Goal: Task Accomplishment & Management: Manage account settings

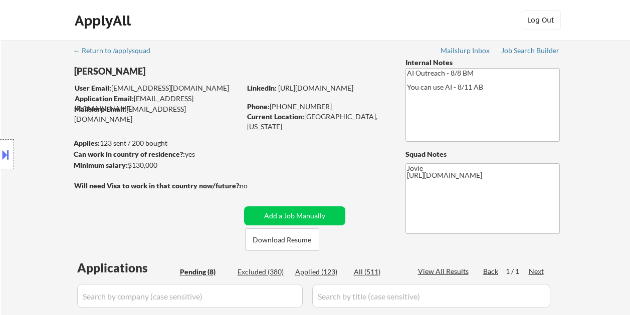
select select ""pending""
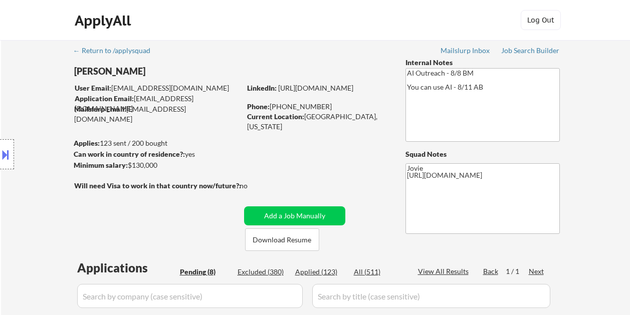
select select ""pending""
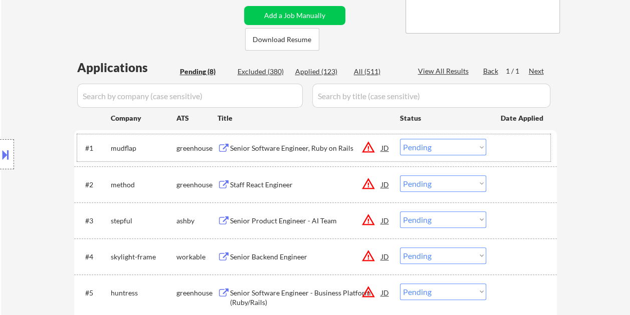
click at [511, 149] on div at bounding box center [523, 148] width 44 height 18
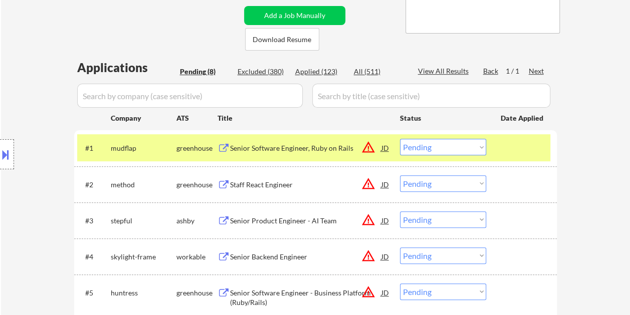
click at [331, 147] on div "Senior Software Engineer, Ruby on Rails" at bounding box center [305, 148] width 151 height 10
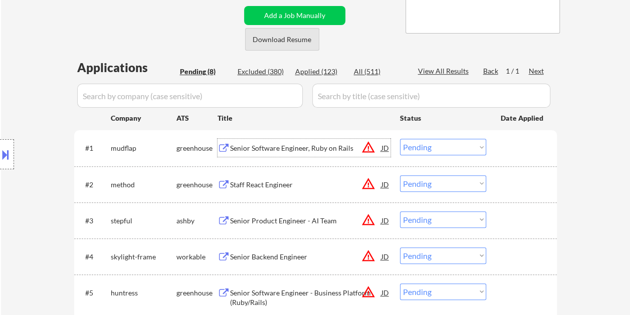
click at [294, 42] on button "Download Resume" at bounding box center [282, 39] width 74 height 23
click at [503, 149] on div at bounding box center [523, 148] width 44 height 18
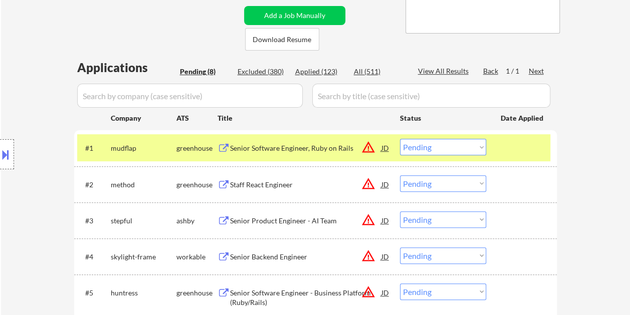
click at [475, 147] on select "Choose an option... Pending Applied Excluded (Questions) Excluded (Expired) Exc…" at bounding box center [443, 147] width 86 height 17
click at [400, 139] on select "Choose an option... Pending Applied Excluded (Questions) Excluded (Expired) Exc…" at bounding box center [443, 147] width 86 height 17
select select ""pending""
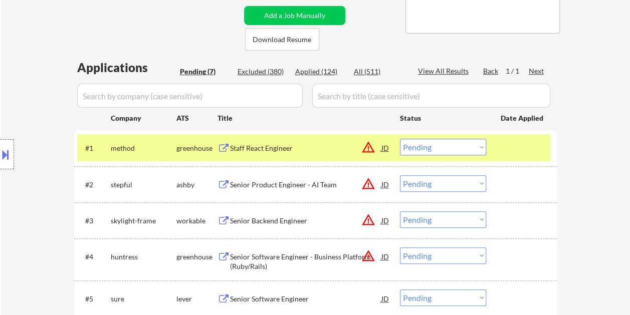
click at [514, 148] on div at bounding box center [523, 148] width 44 height 18
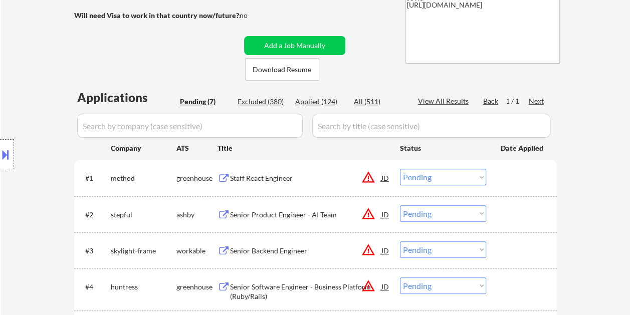
scroll to position [150, 0]
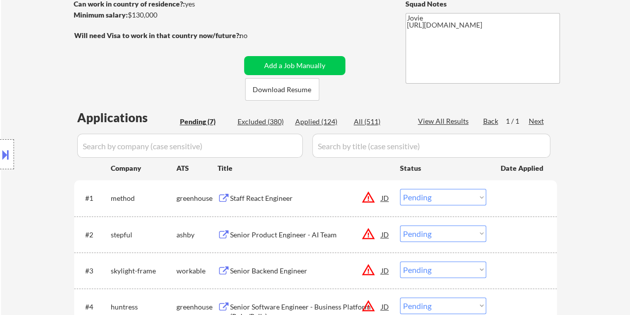
drag, startPoint x: 522, startPoint y: 245, endPoint x: 434, endPoint y: 245, distance: 88.2
click at [520, 245] on div "#2 stepful ashby Senior Product Engineer - AI Team JD warning_amber Choose an o…" at bounding box center [313, 234] width 473 height 27
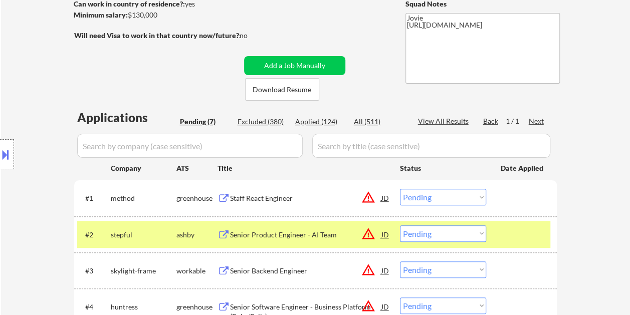
click at [312, 245] on div "#2 stepful ashby Senior Product Engineer - AI Team JD warning_amber Choose an o…" at bounding box center [313, 234] width 473 height 27
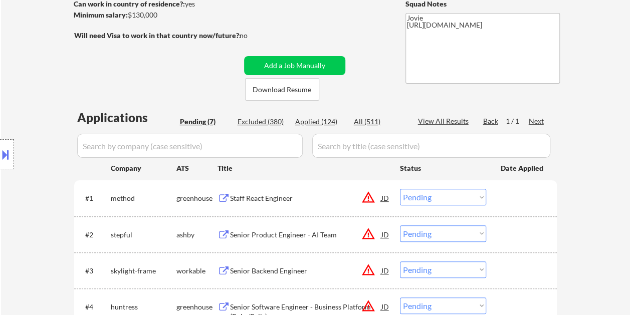
drag, startPoint x: 504, startPoint y: 236, endPoint x: 496, endPoint y: 236, distance: 8.0
click at [502, 236] on div at bounding box center [523, 235] width 44 height 18
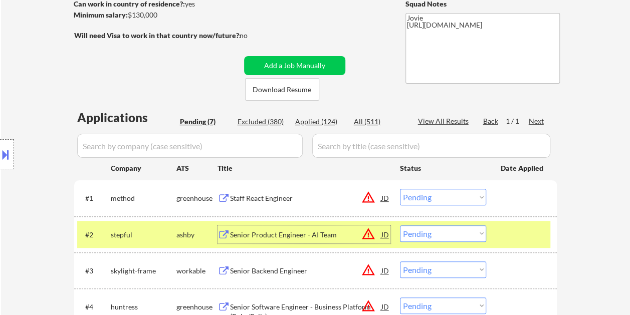
click at [277, 240] on div "Senior Product Engineer - AI Team" at bounding box center [305, 235] width 151 height 18
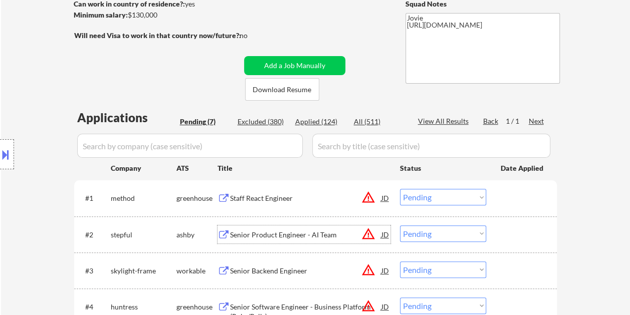
drag, startPoint x: 523, startPoint y: 242, endPoint x: 497, endPoint y: 240, distance: 26.2
click at [518, 243] on div at bounding box center [523, 235] width 44 height 18
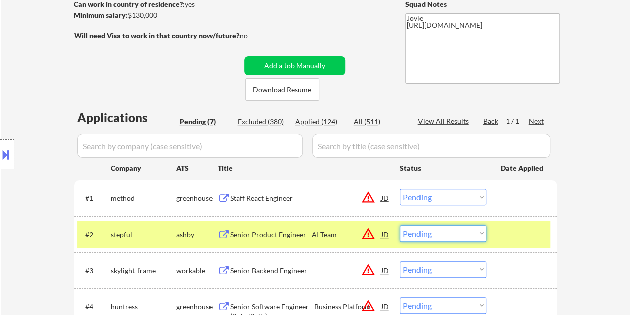
click at [473, 237] on select "Choose an option... Pending Applied Excluded (Questions) Excluded (Expired) Exc…" at bounding box center [443, 234] width 86 height 17
click at [400, 226] on select "Choose an option... Pending Applied Excluded (Questions) Excluded (Expired) Exc…" at bounding box center [443, 234] width 86 height 17
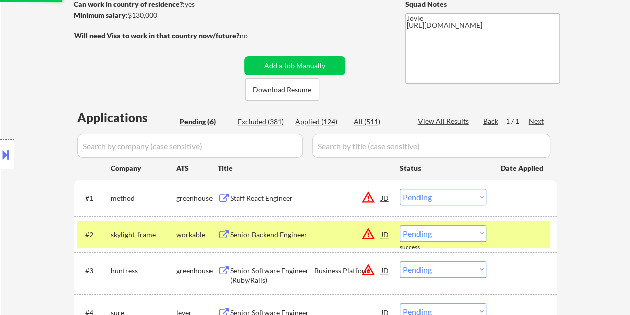
click at [515, 229] on div at bounding box center [523, 235] width 44 height 18
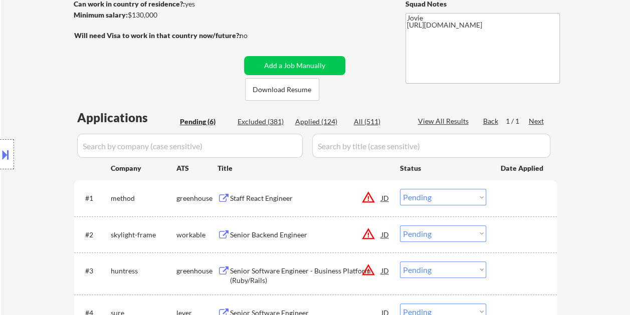
click at [507, 229] on div at bounding box center [523, 235] width 44 height 18
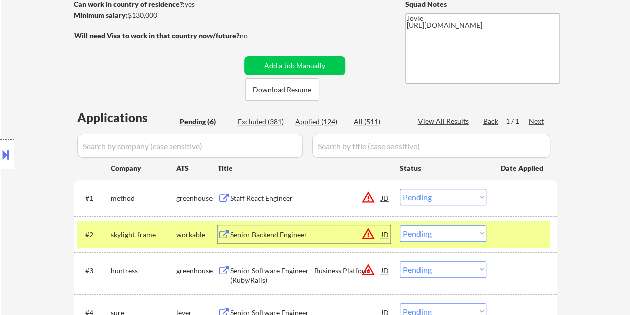
click at [298, 234] on div "Senior Backend Engineer" at bounding box center [305, 235] width 151 height 10
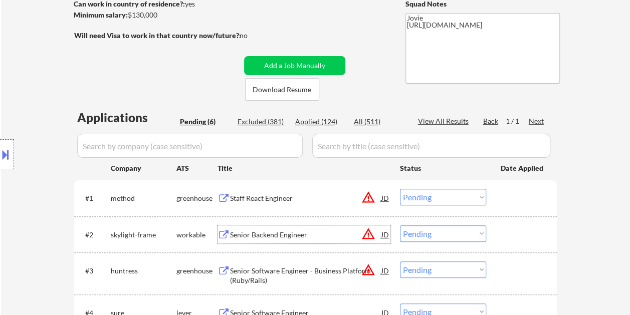
click at [505, 240] on div at bounding box center [523, 235] width 44 height 18
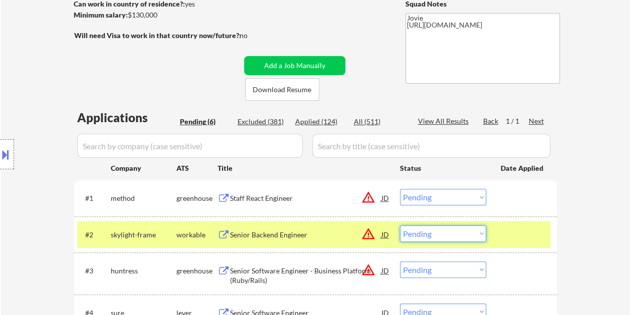
click at [479, 235] on select "Choose an option... Pending Applied Excluded (Questions) Excluded (Expired) Exc…" at bounding box center [443, 234] width 86 height 17
click at [400, 226] on select "Choose an option... Pending Applied Excluded (Questions) Excluded (Expired) Exc…" at bounding box center [443, 234] width 86 height 17
select select ""pending""
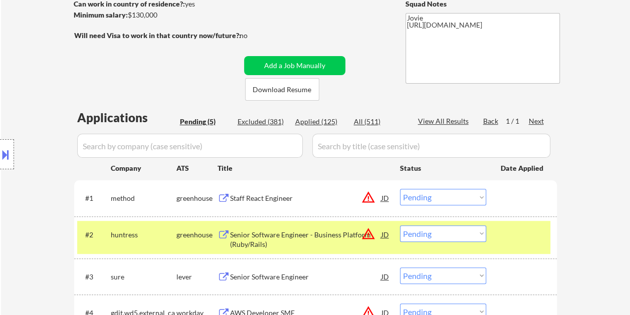
click at [510, 234] on div at bounding box center [523, 235] width 44 height 18
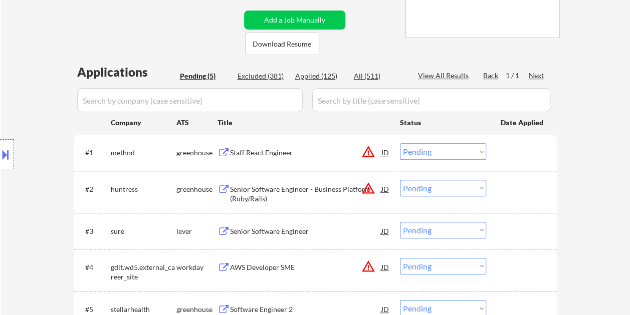
scroll to position [201, 0]
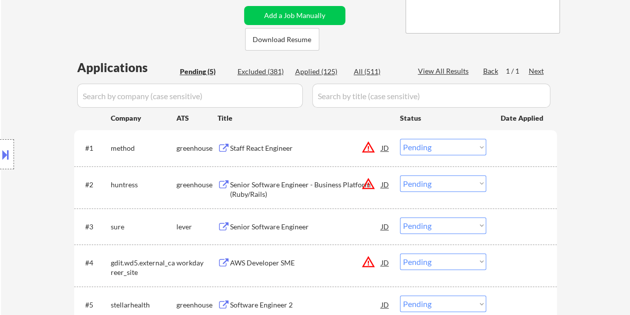
click at [518, 236] on div "#3 sure lever Senior Software Engineer JD warning_amber Choose an option... Pen…" at bounding box center [313, 226] width 473 height 27
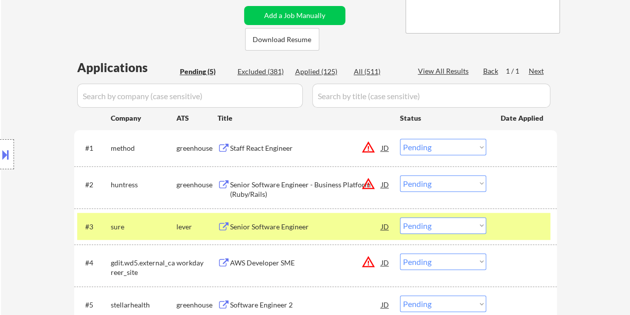
click at [295, 226] on div "Senior Software Engineer" at bounding box center [305, 227] width 151 height 10
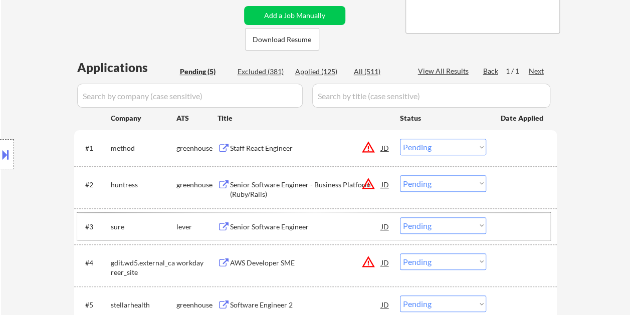
click at [502, 229] on div at bounding box center [523, 227] width 44 height 18
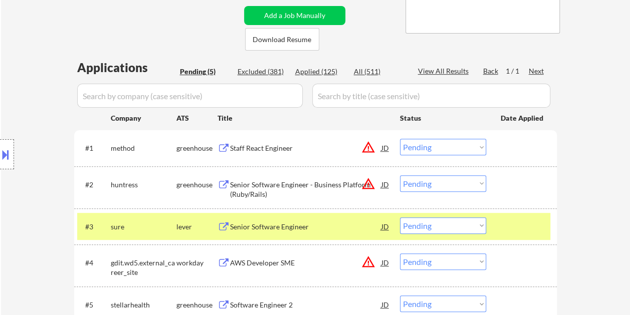
click at [486, 226] on select "Choose an option... Pending Applied Excluded (Questions) Excluded (Expired) Exc…" at bounding box center [443, 226] width 86 height 17
click at [400, 218] on select "Choose an option... Pending Applied Excluded (Questions) Excluded (Expired) Exc…" at bounding box center [443, 226] width 86 height 17
select select ""pending""
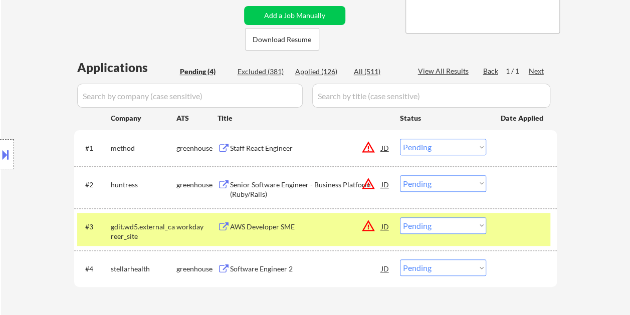
click at [514, 231] on div at bounding box center [523, 227] width 44 height 18
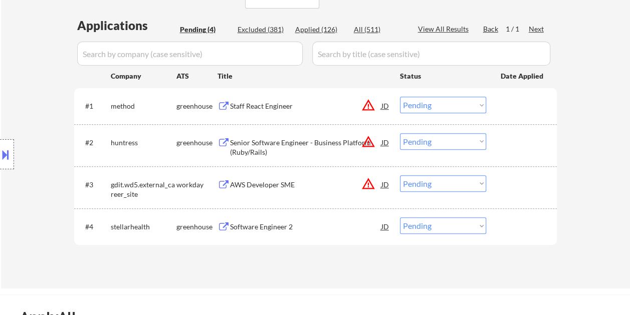
scroll to position [251, 0]
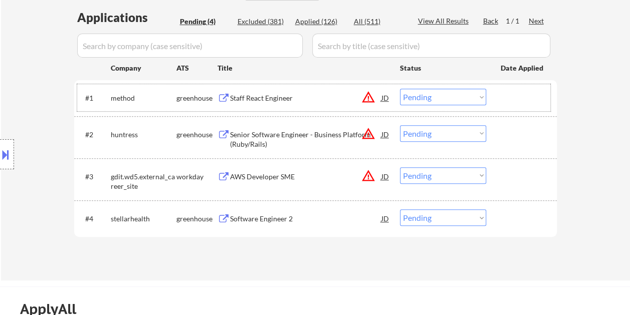
click at [501, 97] on div at bounding box center [523, 98] width 44 height 18
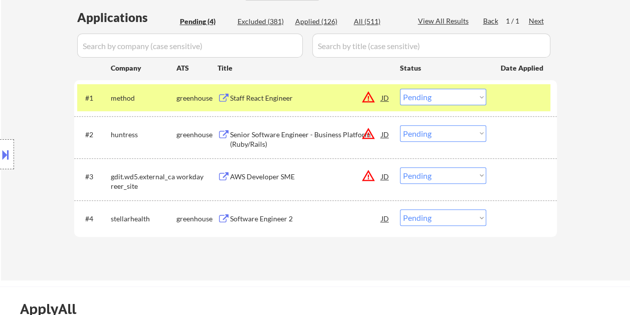
click at [279, 91] on div "Staff React Engineer" at bounding box center [305, 98] width 151 height 18
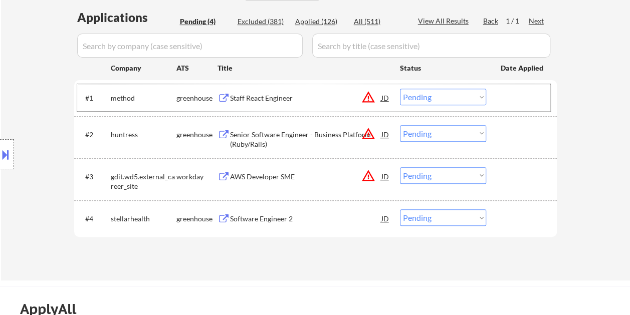
click at [495, 92] on div "#1 method greenhouse Staff React Engineer JD warning_amber Choose an option... …" at bounding box center [313, 97] width 473 height 27
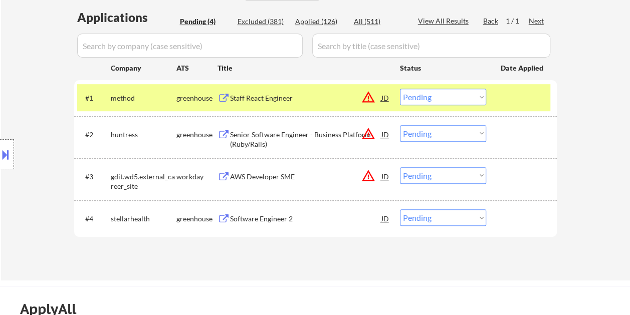
click at [475, 95] on select "Choose an option... Pending Applied Excluded (Questions) Excluded (Expired) Exc…" at bounding box center [443, 97] width 86 height 17
click at [400, 89] on select "Choose an option... Pending Applied Excluded (Questions) Excluded (Expired) Exc…" at bounding box center [443, 97] width 86 height 17
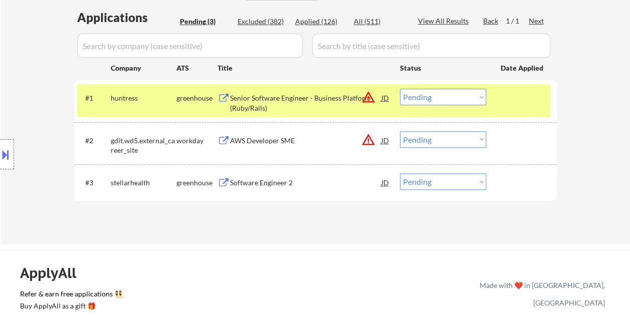
click at [517, 95] on div at bounding box center [523, 98] width 44 height 18
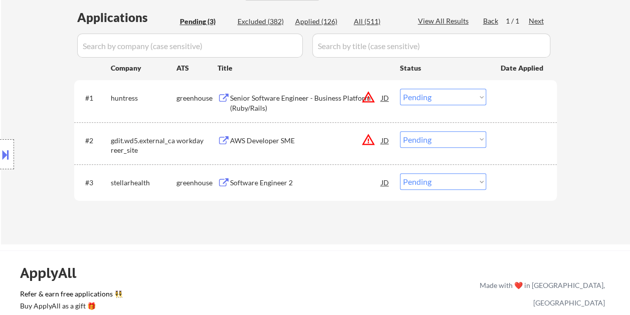
click at [509, 95] on div at bounding box center [523, 98] width 44 height 18
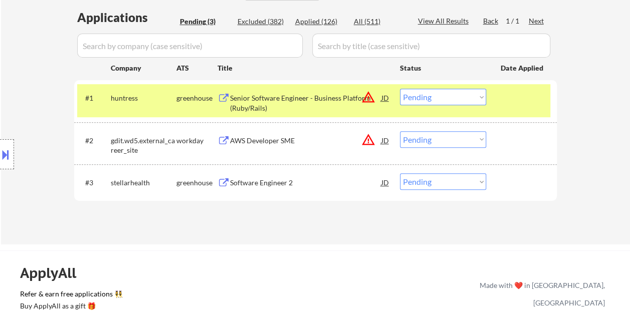
click at [243, 96] on div "Senior Software Engineer - Business Platform (Ruby/Rails)" at bounding box center [305, 103] width 151 height 20
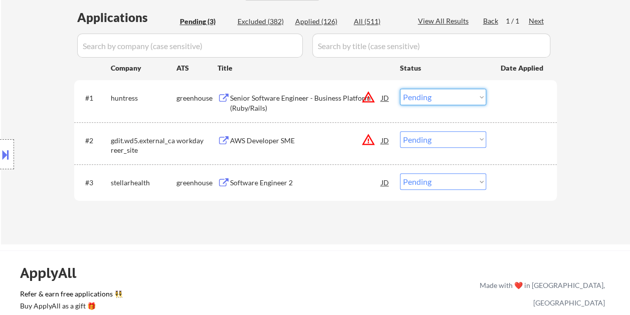
click at [479, 97] on select "Choose an option... Pending Applied Excluded (Questions) Excluded (Expired) Exc…" at bounding box center [443, 97] width 86 height 17
click at [400, 89] on select "Choose an option... Pending Applied Excluded (Questions) Excluded (Expired) Exc…" at bounding box center [443, 97] width 86 height 17
select select ""pending""
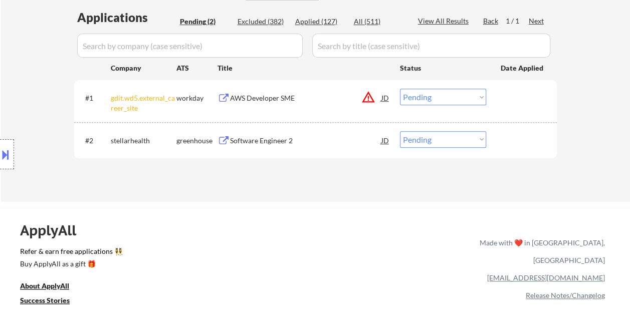
click at [516, 101] on div at bounding box center [523, 98] width 44 height 18
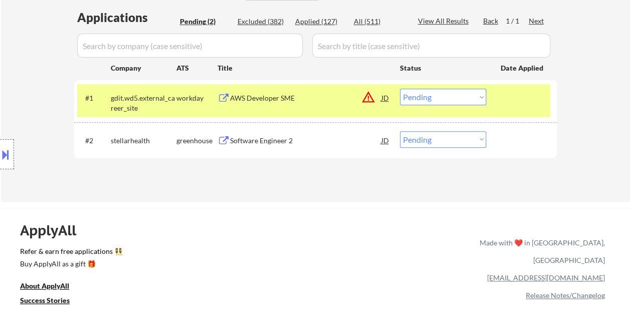
click at [516, 98] on div at bounding box center [523, 98] width 44 height 18
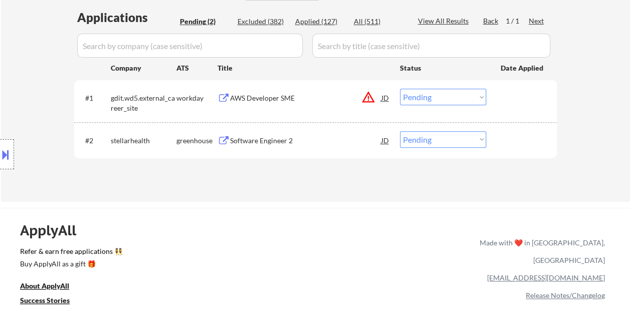
click at [508, 135] on div at bounding box center [523, 140] width 44 height 18
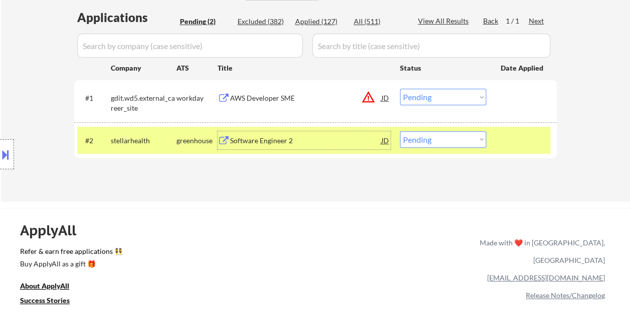
click at [334, 144] on div "Software Engineer 2" at bounding box center [305, 141] width 151 height 10
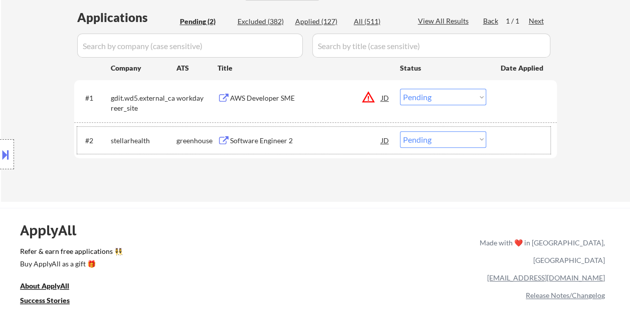
drag, startPoint x: 511, startPoint y: 138, endPoint x: 496, endPoint y: 141, distance: 15.7
click at [509, 140] on div at bounding box center [523, 140] width 44 height 18
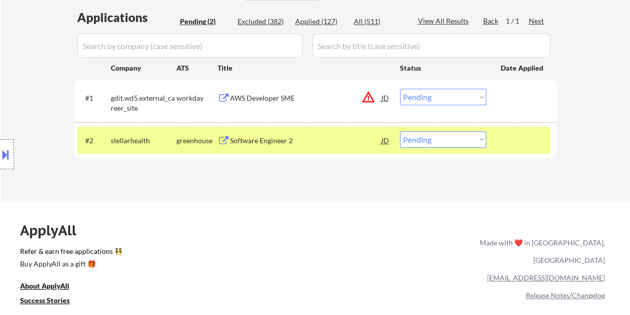
click at [477, 139] on select "Choose an option... Pending Applied Excluded (Questions) Excluded (Expired) Exc…" at bounding box center [443, 139] width 86 height 17
select select ""excluded__expired_""
click at [400, 131] on select "Choose an option... Pending Applied Excluded (Questions) Excluded (Expired) Exc…" at bounding box center [443, 139] width 86 height 17
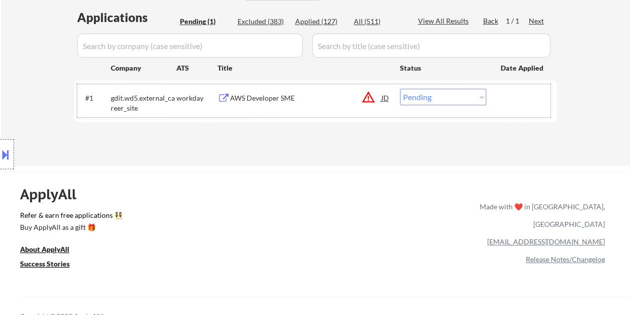
click at [501, 92] on div at bounding box center [523, 98] width 44 height 18
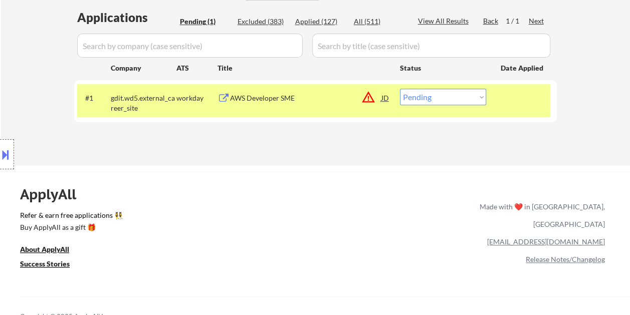
click at [315, 98] on div "AWS Developer SME" at bounding box center [305, 98] width 151 height 10
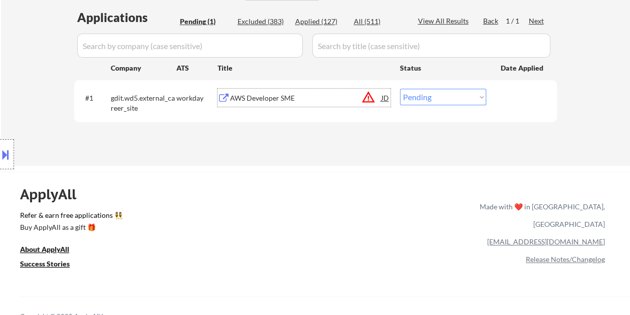
drag, startPoint x: 506, startPoint y: 96, endPoint x: 483, endPoint y: 96, distance: 23.1
click at [505, 96] on div at bounding box center [523, 98] width 44 height 18
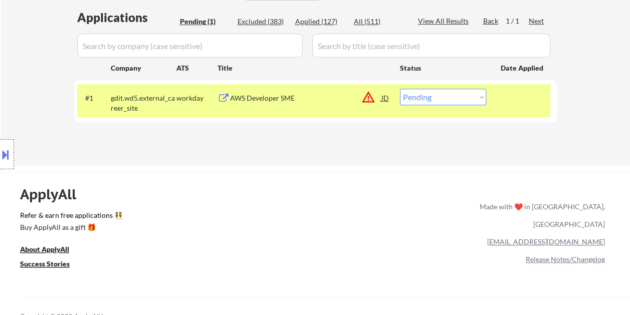
click at [481, 96] on select "Choose an option... Pending Applied Excluded (Questions) Excluded (Expired) Exc…" at bounding box center [443, 97] width 86 height 17
click at [400, 89] on select "Choose an option... Pending Applied Excluded (Questions) Excluded (Expired) Exc…" at bounding box center [443, 97] width 86 height 17
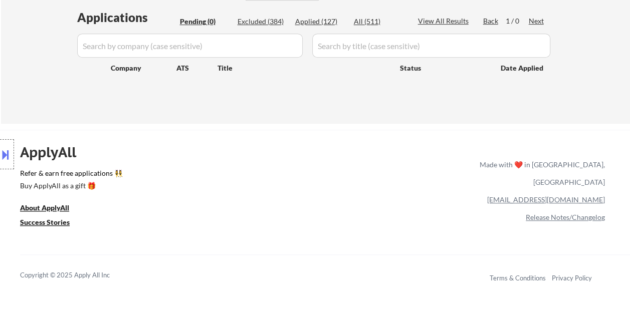
click at [319, 21] on div "Applied (127)" at bounding box center [320, 22] width 50 height 10
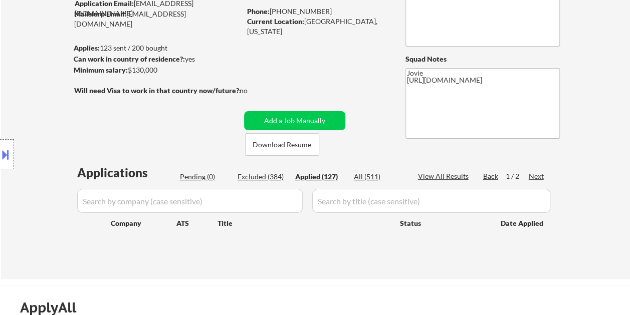
scroll to position [100, 0]
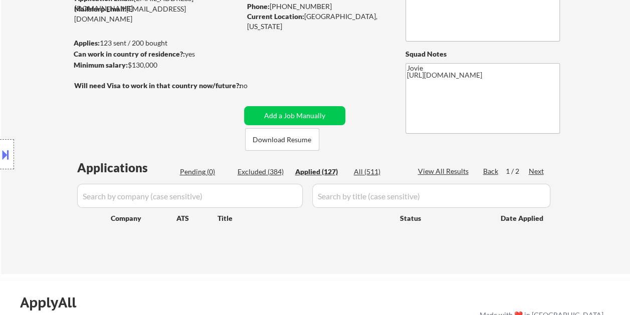
select select ""applied""
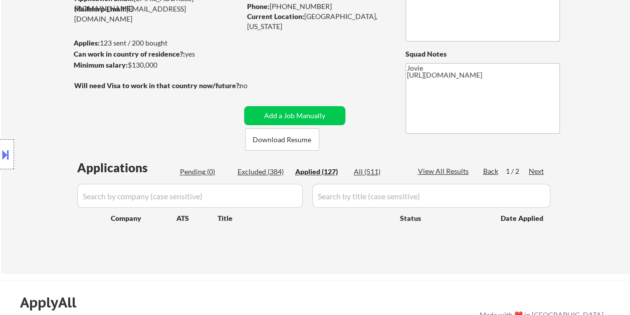
select select ""applied""
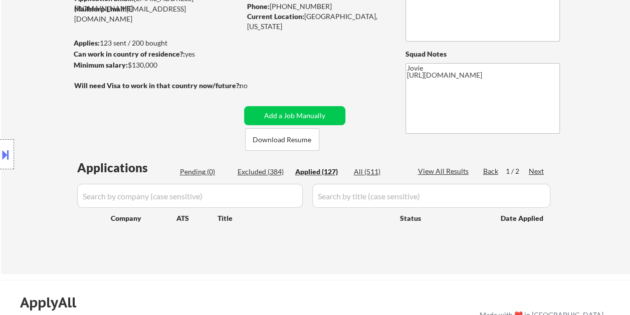
select select ""applied""
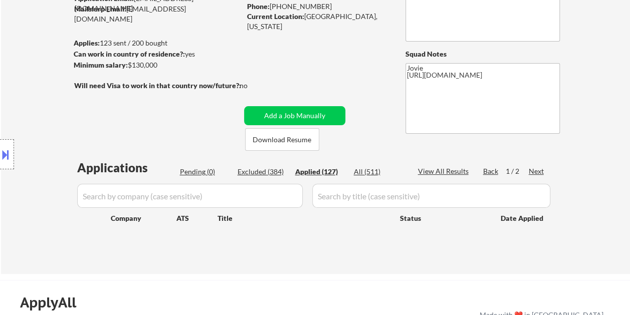
select select ""applied""
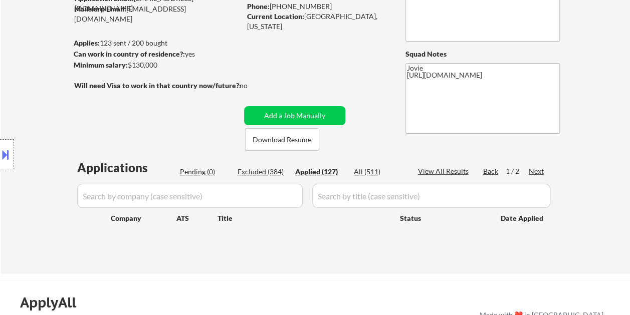
select select ""applied""
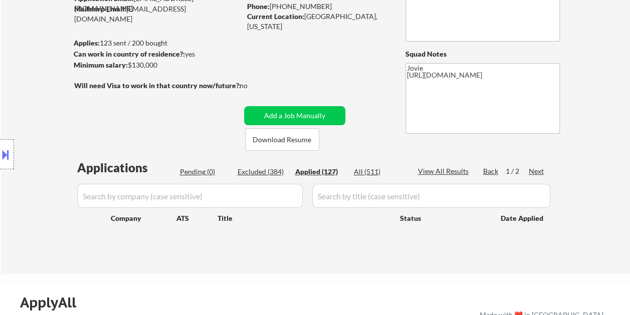
select select ""applied""
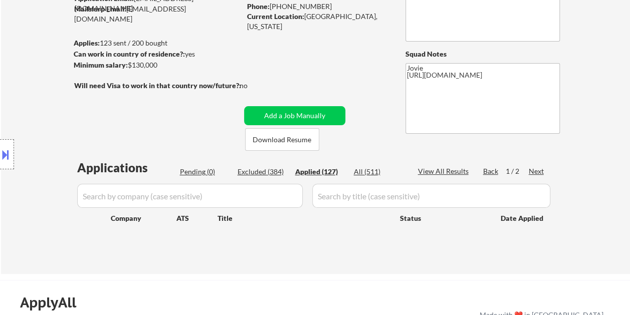
select select ""applied""
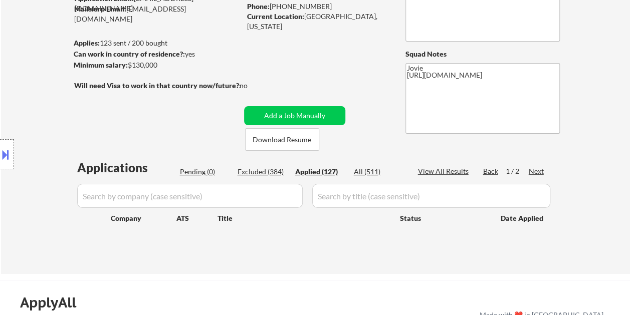
select select ""applied""
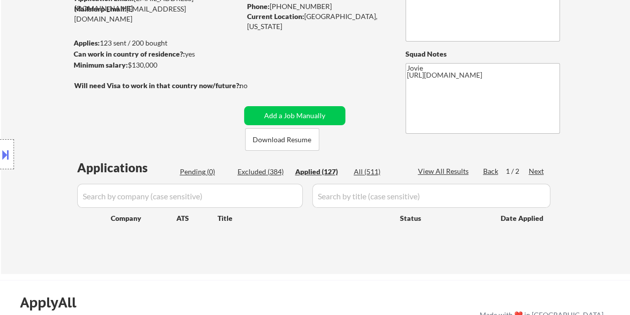
select select ""applied""
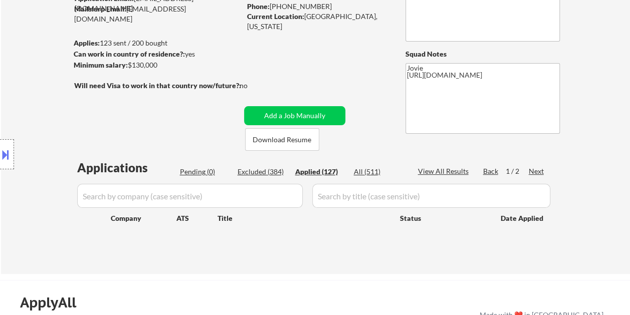
select select ""applied""
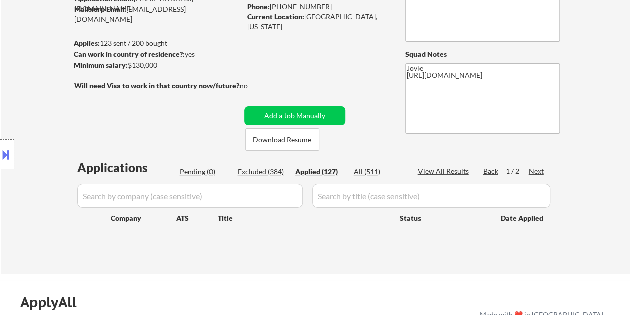
select select ""applied""
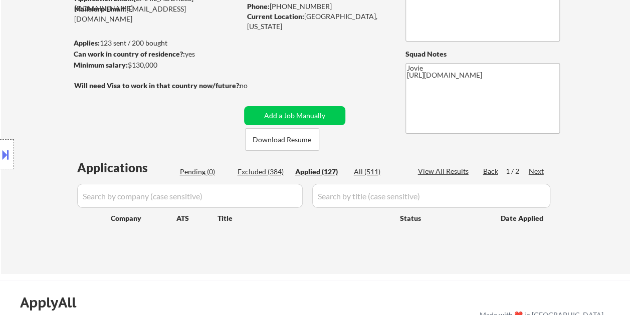
select select ""applied""
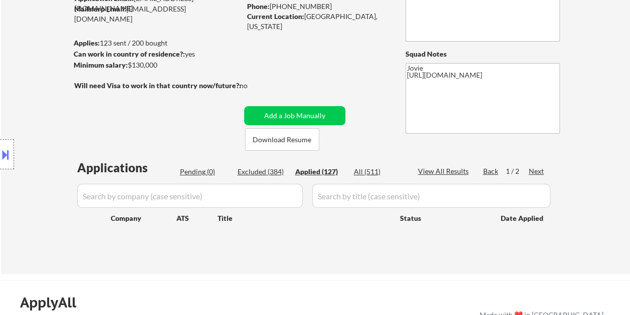
select select ""applied""
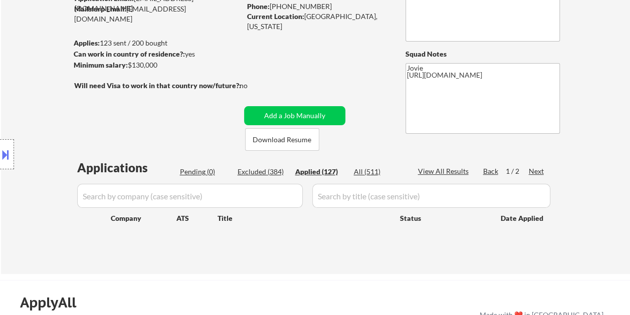
select select ""applied""
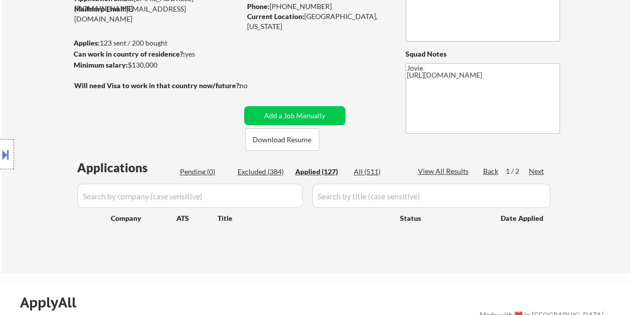
select select ""applied""
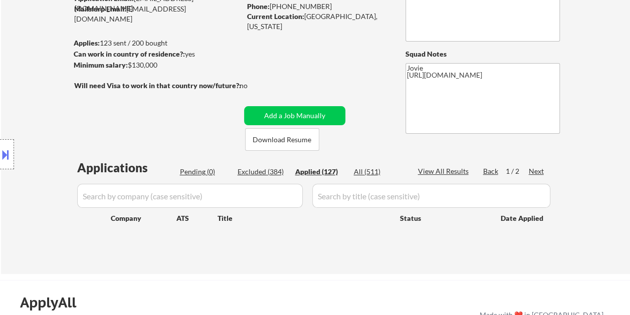
select select ""applied""
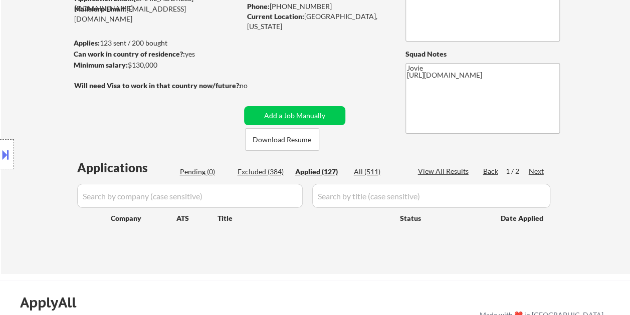
select select ""applied""
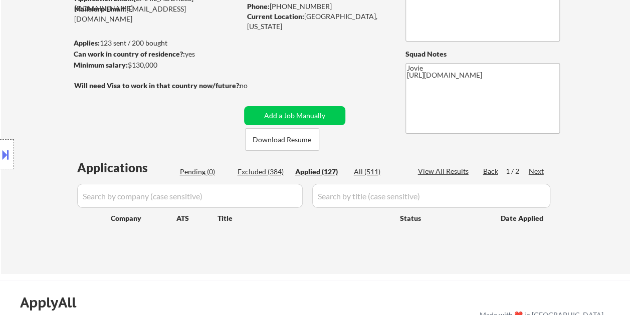
select select ""applied""
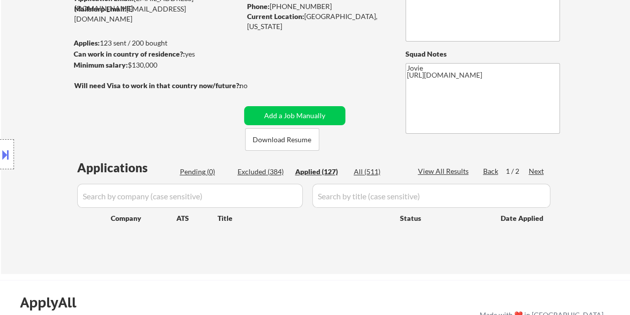
select select ""applied""
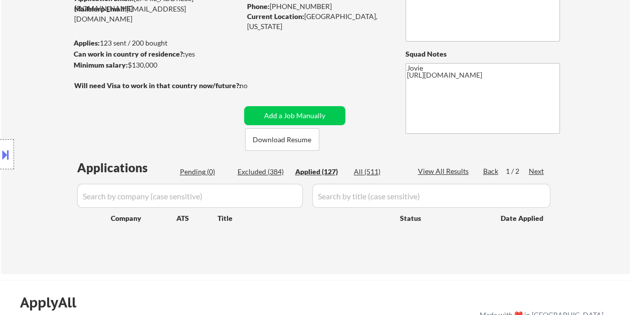
select select ""applied""
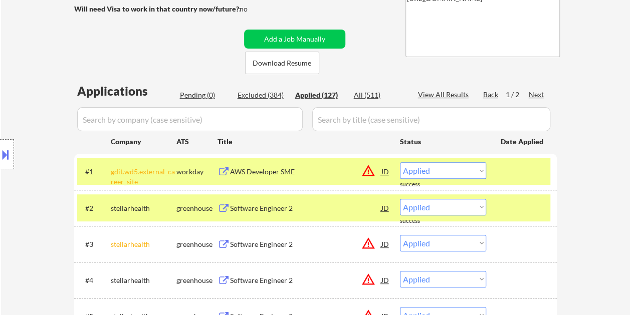
scroll to position [251, 0]
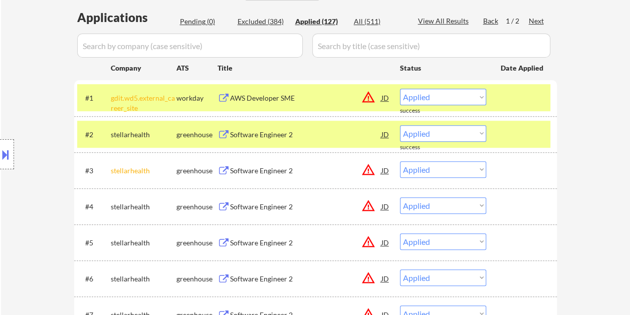
click at [508, 102] on div at bounding box center [523, 98] width 44 height 18
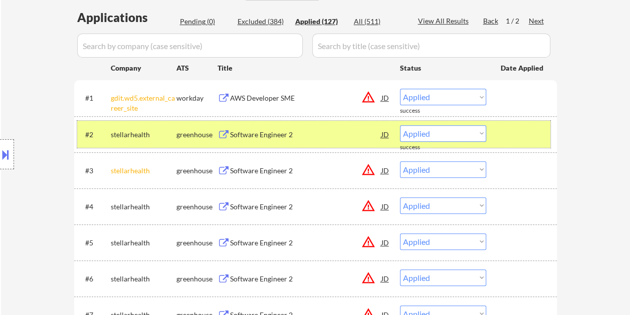
click at [511, 125] on div at bounding box center [523, 134] width 44 height 18
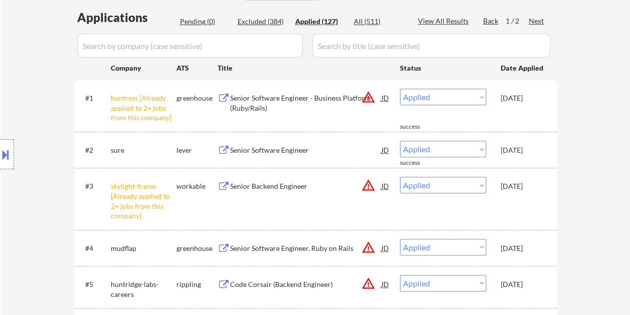
scroll to position [301, 0]
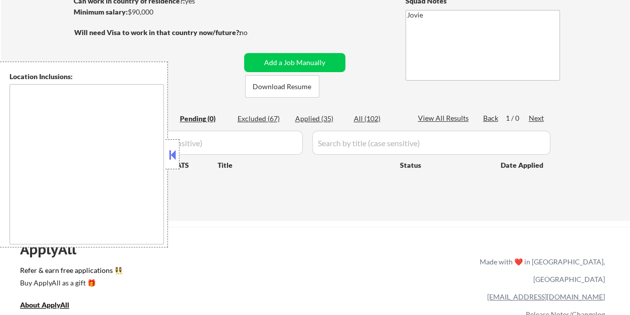
scroll to position [100, 0]
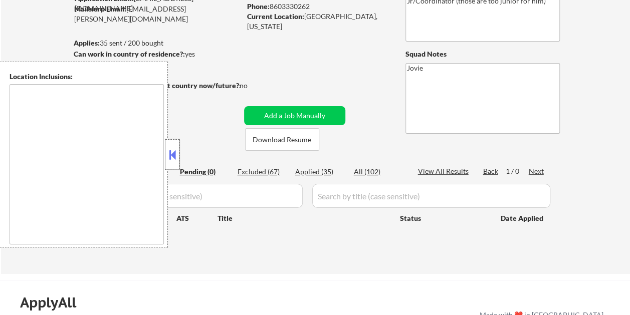
click at [176, 143] on div at bounding box center [172, 154] width 14 height 30
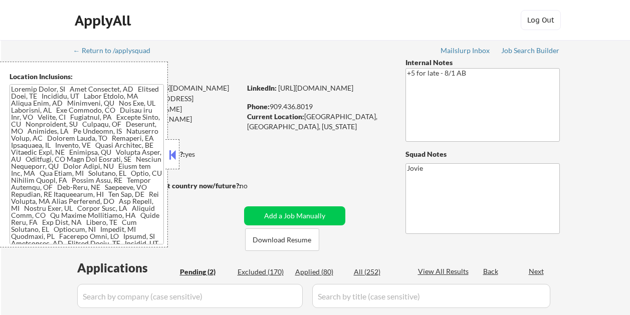
select select ""pending""
click at [307, 13] on div "ApplyAll Log Out" at bounding box center [315, 22] width 501 height 25
click at [170, 153] on button at bounding box center [172, 154] width 11 height 15
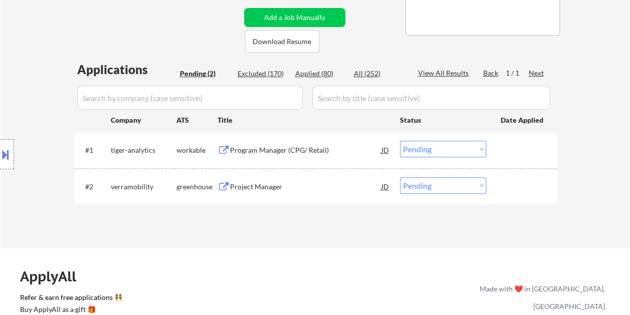
scroll to position [201, 0]
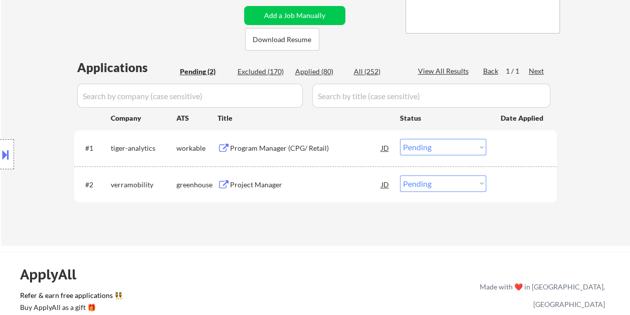
click at [542, 139] on div at bounding box center [523, 148] width 44 height 18
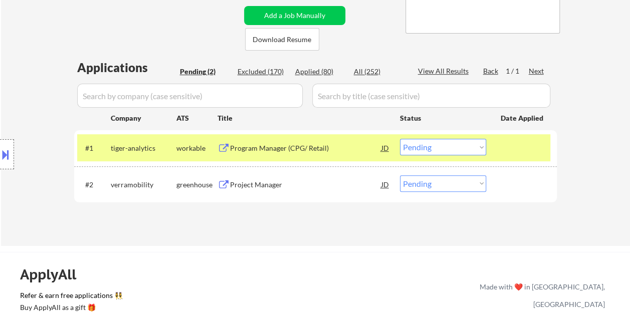
click at [343, 146] on div "Program Manager (CPG/ Retail)" at bounding box center [305, 148] width 151 height 10
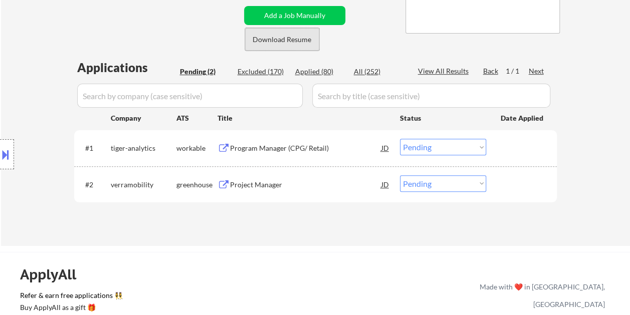
click at [289, 39] on button "Download Resume" at bounding box center [282, 39] width 74 height 23
click at [520, 151] on div at bounding box center [523, 148] width 44 height 18
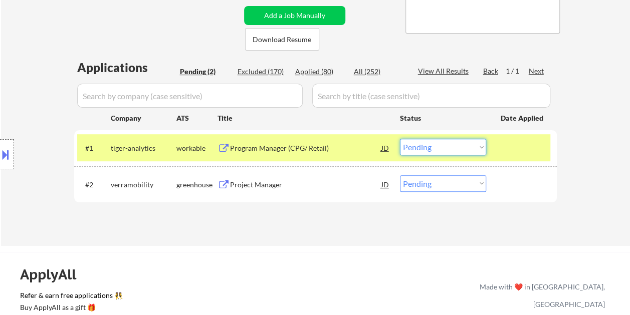
click at [483, 147] on select "Choose an option... Pending Applied Excluded (Questions) Excluded (Expired) Exc…" at bounding box center [443, 147] width 86 height 17
click at [400, 139] on select "Choose an option... Pending Applied Excluded (Questions) Excluded (Expired) Exc…" at bounding box center [443, 147] width 86 height 17
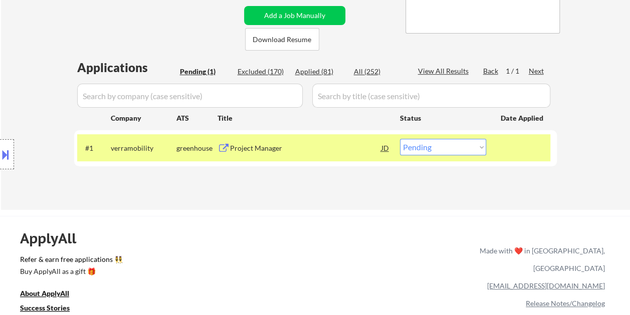
click at [273, 148] on div "Project Manager" at bounding box center [305, 148] width 151 height 10
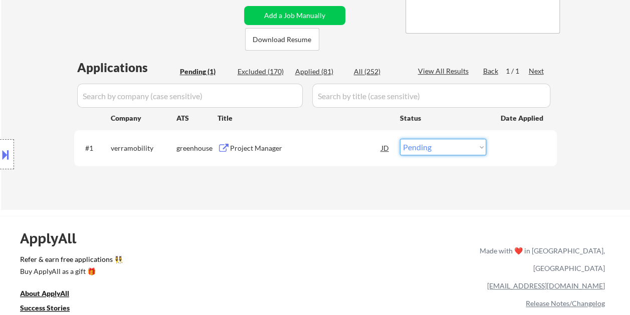
click at [485, 147] on select "Choose an option... Pending Applied Excluded (Questions) Excluded (Expired) Exc…" at bounding box center [443, 147] width 86 height 17
select select ""applied""
click at [400, 139] on select "Choose an option... Pending Applied Excluded (Questions) Excluded (Expired) Exc…" at bounding box center [443, 147] width 86 height 17
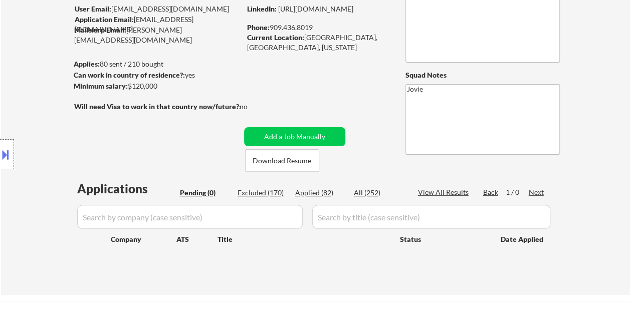
scroll to position [50, 0]
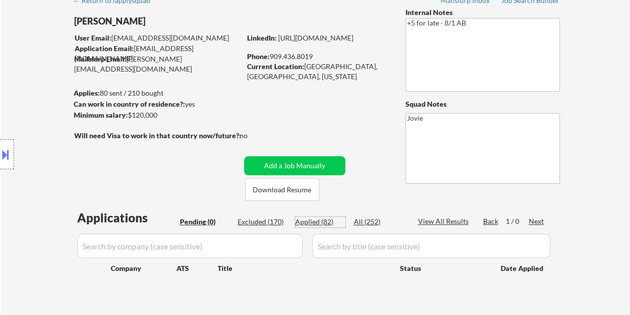
click at [306, 224] on div "Applied (82)" at bounding box center [320, 222] width 50 height 10
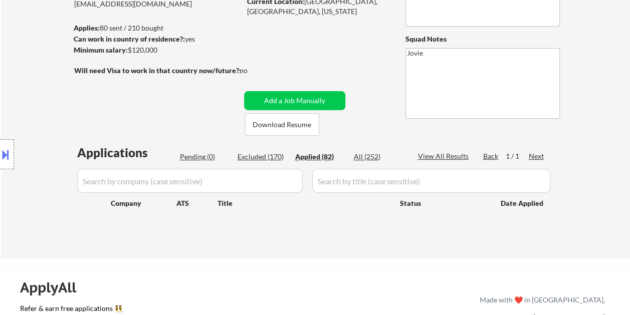
scroll to position [100, 0]
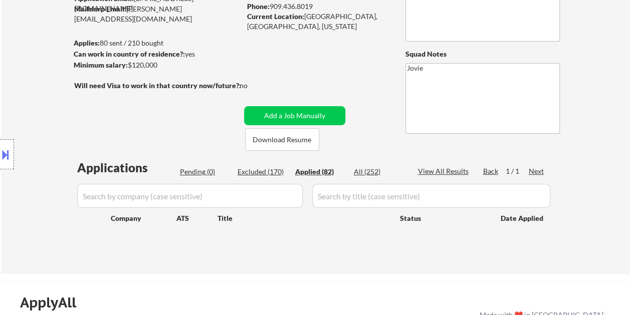
select select ""applied""
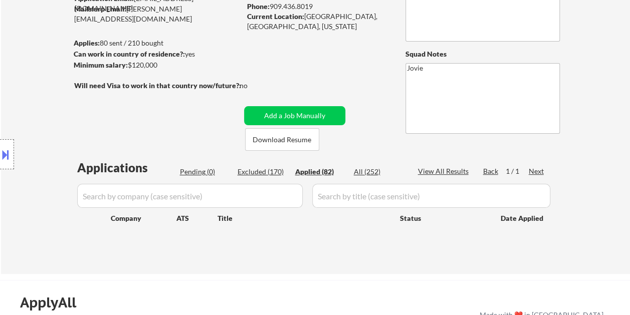
select select ""applied""
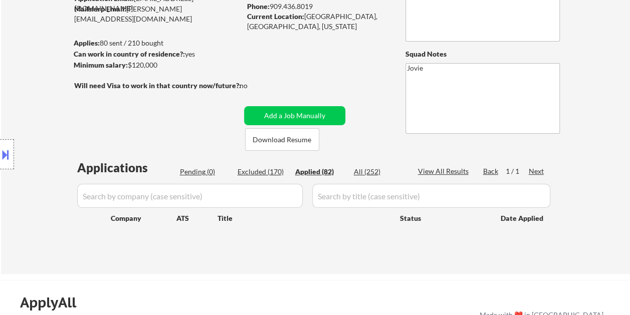
select select ""applied""
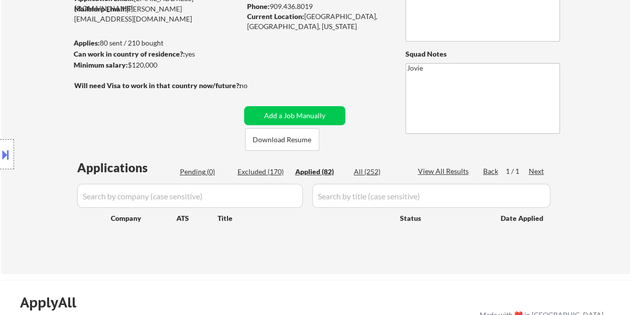
select select ""applied""
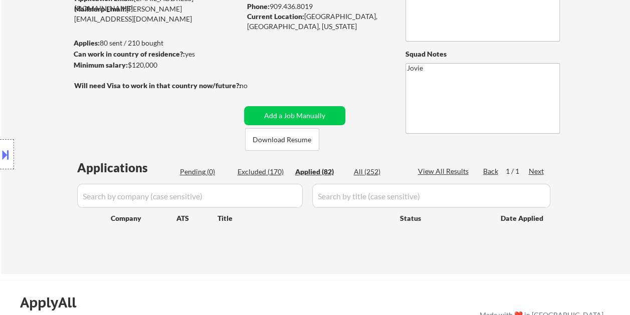
select select ""applied""
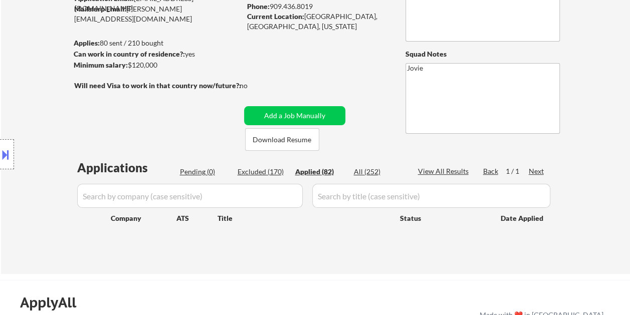
select select ""applied""
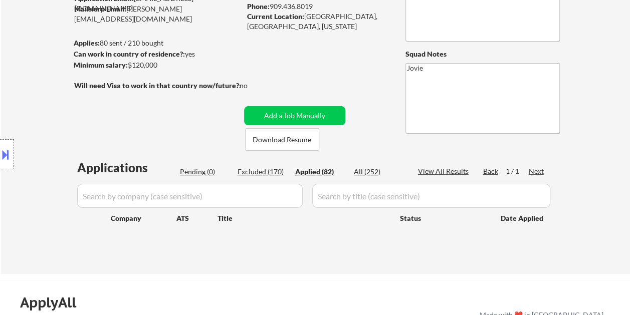
select select ""applied""
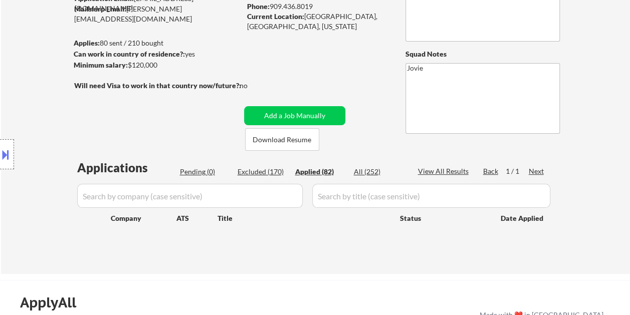
select select ""applied""
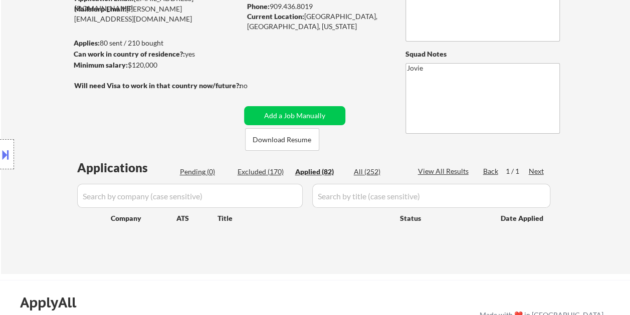
select select ""applied""
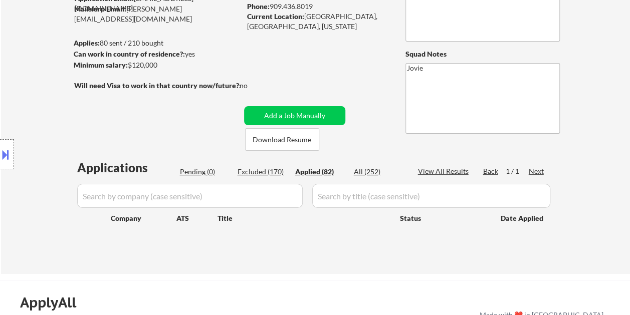
select select ""applied""
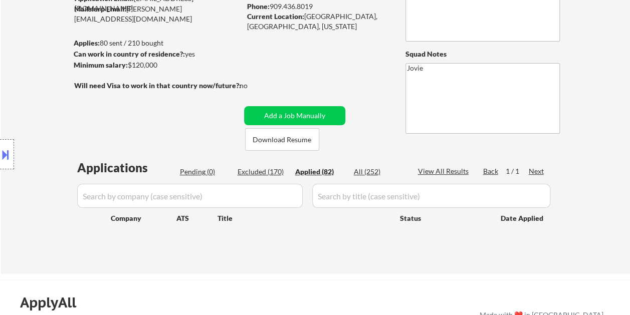
select select ""applied""
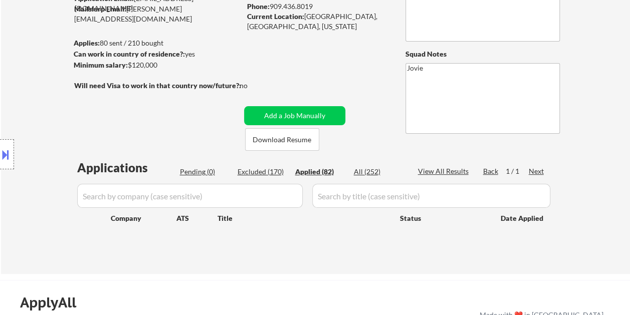
select select ""applied""
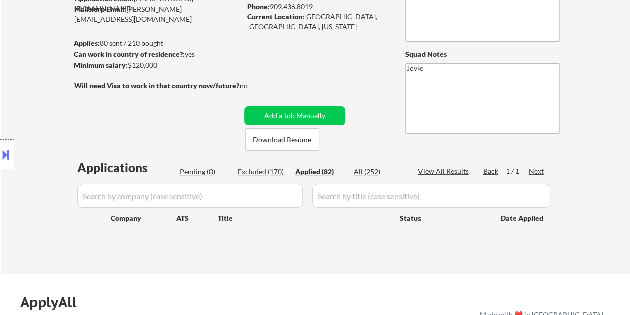
select select ""applied""
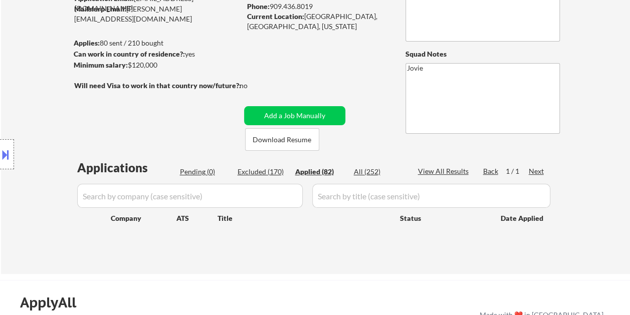
select select ""applied""
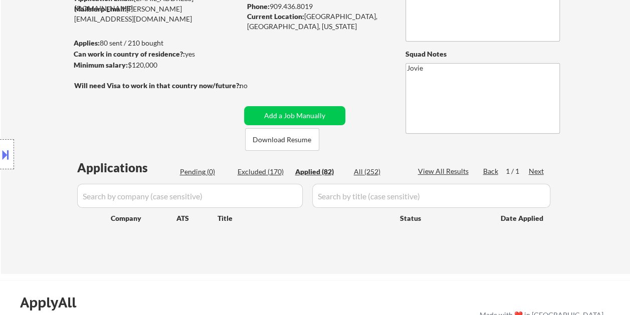
select select ""applied""
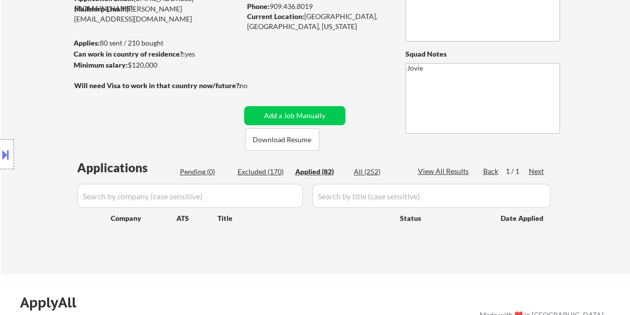
select select ""applied""
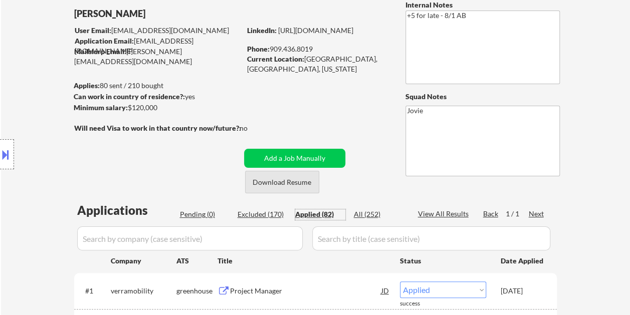
scroll to position [50, 0]
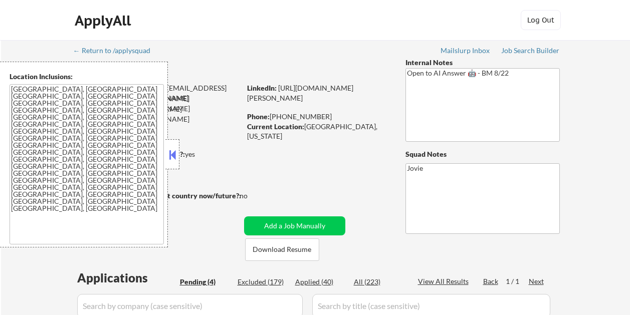
select select ""pending""
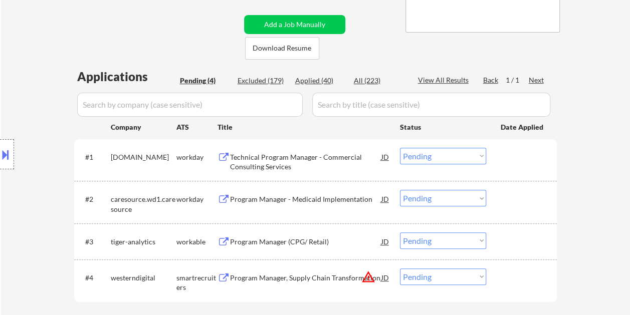
scroll to position [251, 0]
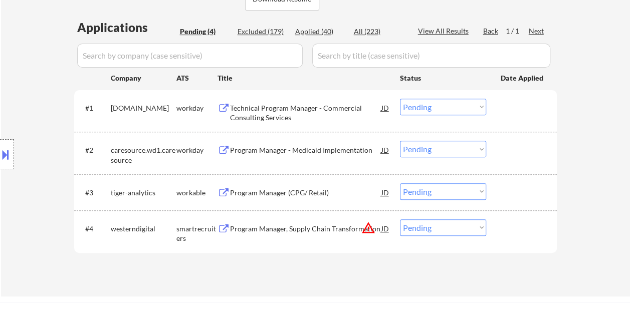
drag, startPoint x: 530, startPoint y: 188, endPoint x: 406, endPoint y: 193, distance: 124.4
click at [527, 188] on div at bounding box center [523, 192] width 44 height 18
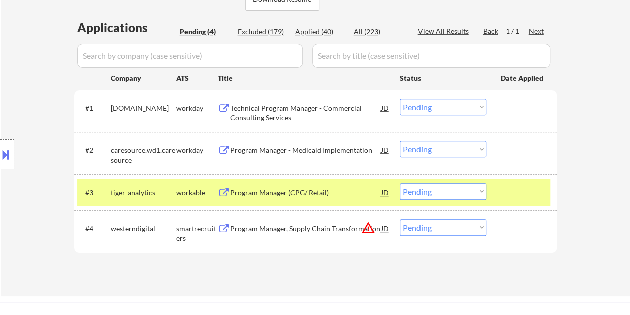
click at [326, 195] on div "Program Manager (CPG/ Retail)" at bounding box center [305, 193] width 151 height 10
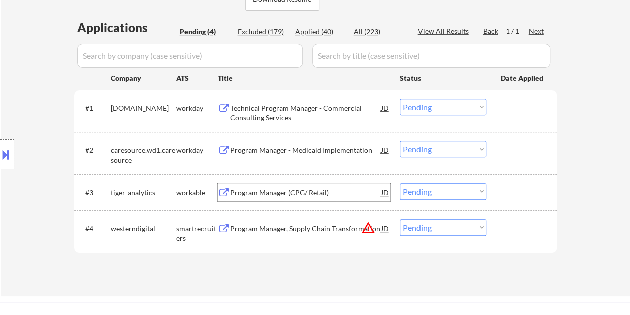
click at [506, 197] on div at bounding box center [523, 192] width 44 height 18
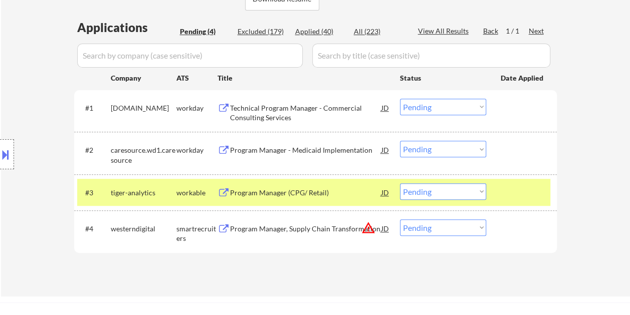
click at [293, 183] on div "Program Manager (CPG/ Retail)" at bounding box center [305, 192] width 151 height 18
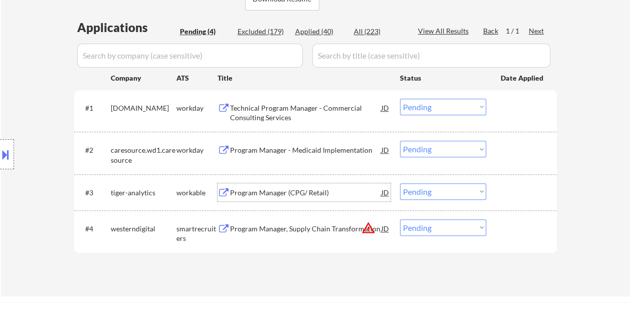
click at [509, 199] on div at bounding box center [523, 192] width 44 height 18
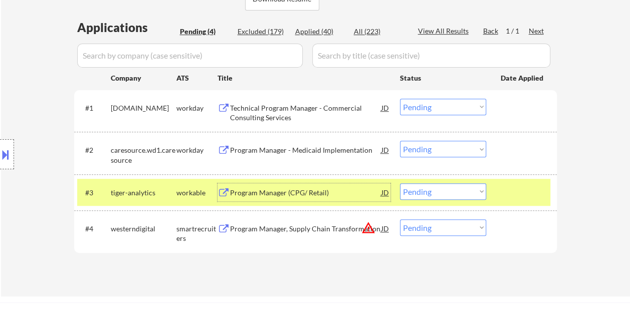
click at [339, 186] on div "Program Manager (CPG/ Retail)" at bounding box center [305, 192] width 151 height 18
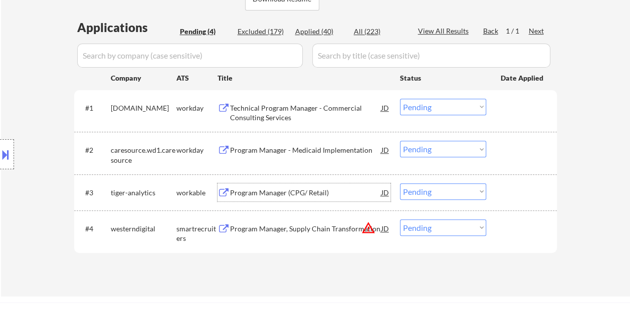
click at [513, 196] on div at bounding box center [523, 192] width 44 height 18
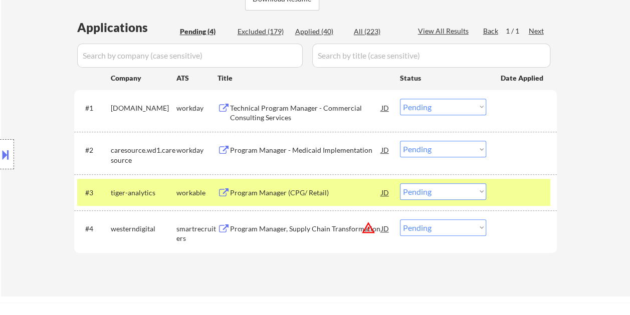
click at [518, 189] on div at bounding box center [523, 192] width 44 height 18
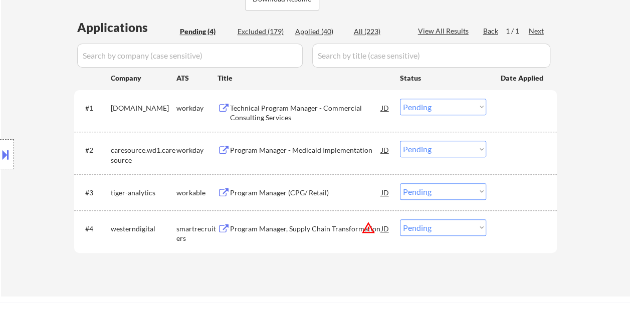
click at [508, 234] on div at bounding box center [523, 229] width 44 height 18
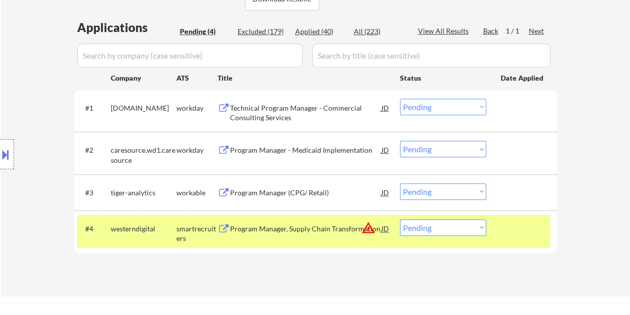
click at [352, 235] on div "Program Manager, Supply Chain Transformation" at bounding box center [305, 229] width 151 height 18
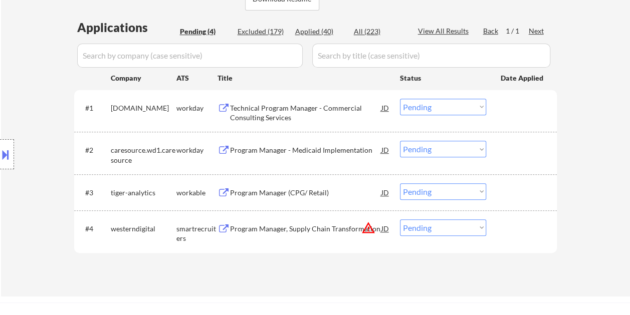
drag, startPoint x: 579, startPoint y: 86, endPoint x: 561, endPoint y: 95, distance: 20.4
click at [579, 86] on div "← Return to /applysquad Mailslurp Inbox Job Search Builder Saritha Jandhyala Us…" at bounding box center [315, 42] width 629 height 507
drag, startPoint x: 527, startPoint y: 221, endPoint x: 455, endPoint y: 231, distance: 72.3
click at [527, 221] on div at bounding box center [523, 229] width 44 height 18
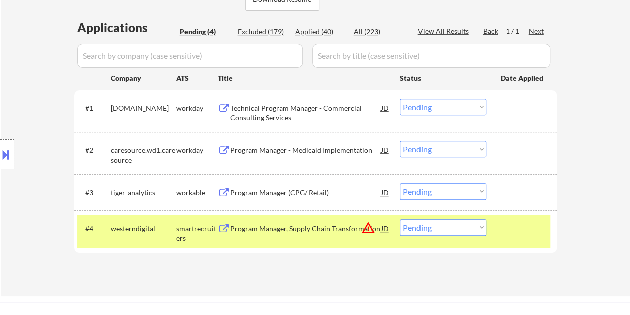
click at [336, 225] on div "Program Manager, Supply Chain Transformation" at bounding box center [305, 229] width 151 height 10
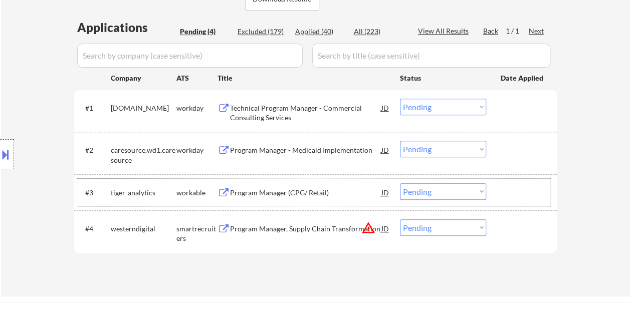
click at [525, 194] on div at bounding box center [523, 192] width 44 height 18
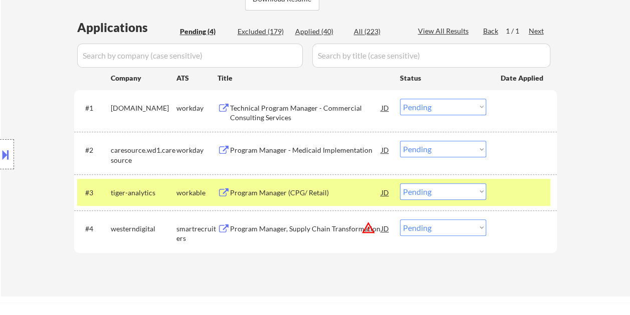
click at [319, 189] on div "Program Manager (CPG/ Retail)" at bounding box center [305, 193] width 151 height 10
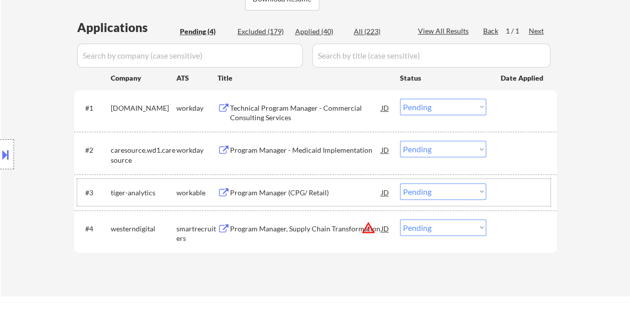
drag, startPoint x: 505, startPoint y: 193, endPoint x: 476, endPoint y: 193, distance: 29.6
click at [503, 193] on div at bounding box center [523, 192] width 44 height 18
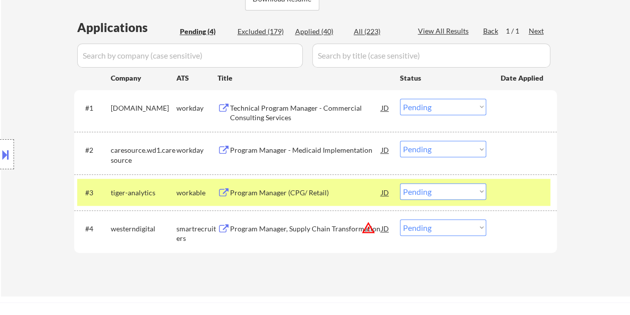
click at [475, 193] on select "Choose an option... Pending Applied Excluded (Questions) Excluded (Expired) Exc…" at bounding box center [443, 191] width 86 height 17
click at [400, 183] on select "Choose an option... Pending Applied Excluded (Questions) Excluded (Expired) Exc…" at bounding box center [443, 191] width 86 height 17
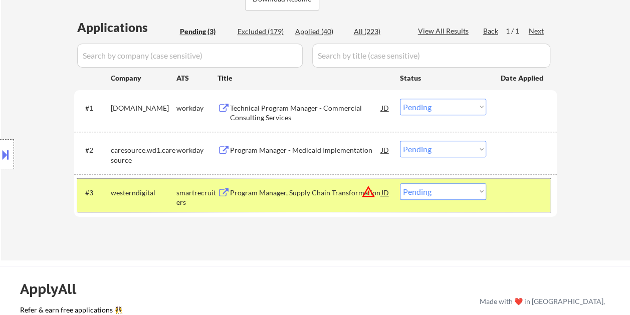
click at [518, 197] on div at bounding box center [523, 192] width 44 height 18
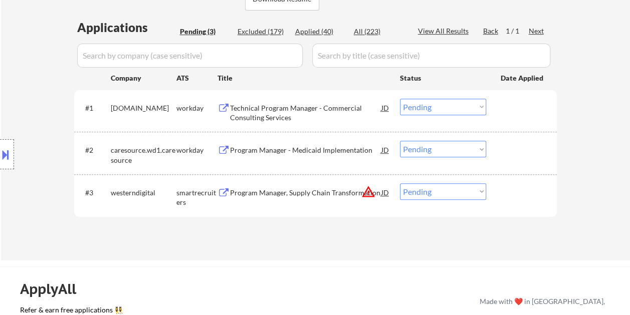
drag, startPoint x: 525, startPoint y: 194, endPoint x: 381, endPoint y: 201, distance: 144.5
click at [525, 194] on div at bounding box center [523, 192] width 44 height 18
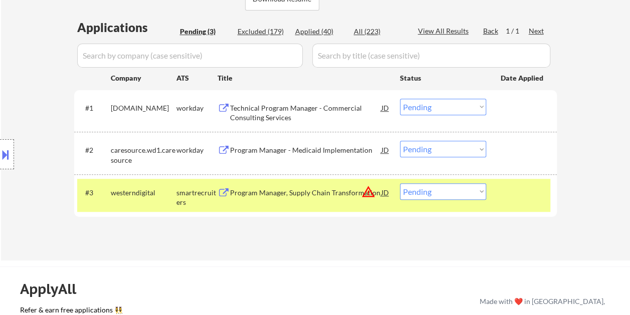
click at [294, 192] on div "Program Manager, Supply Chain Transformation" at bounding box center [305, 193] width 151 height 10
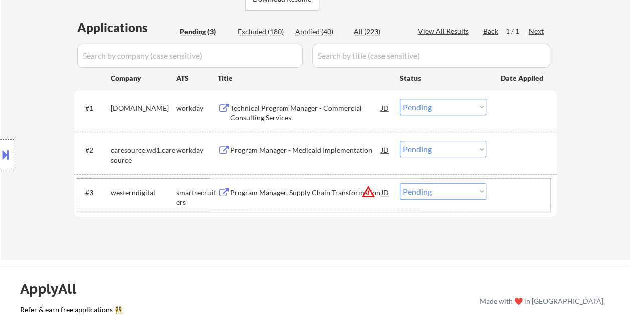
drag, startPoint x: 513, startPoint y: 196, endPoint x: 485, endPoint y: 195, distance: 27.6
click at [512, 196] on div at bounding box center [523, 192] width 44 height 18
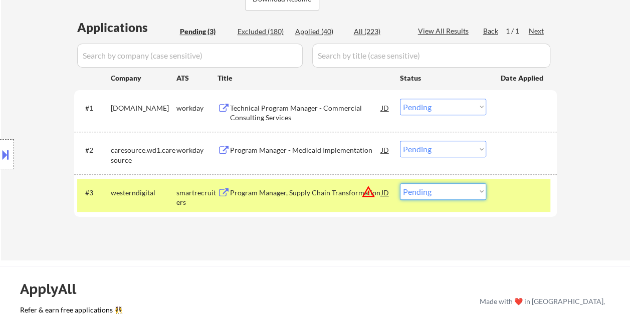
click at [481, 194] on select "Choose an option... Pending Applied Excluded (Questions) Excluded (Expired) Exc…" at bounding box center [443, 191] width 86 height 17
select select ""excluded__bad_match_""
click at [400, 183] on select "Choose an option... Pending Applied Excluded (Questions) Excluded (Expired) Exc…" at bounding box center [443, 191] width 86 height 17
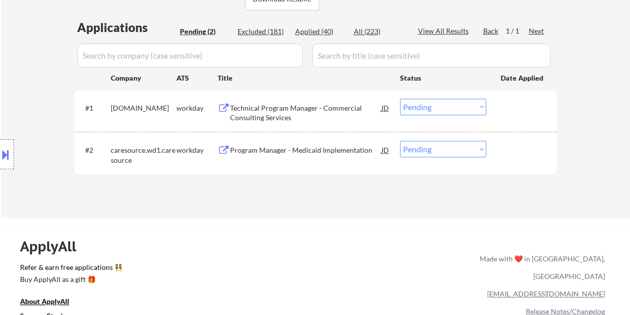
click at [512, 149] on div at bounding box center [523, 150] width 44 height 18
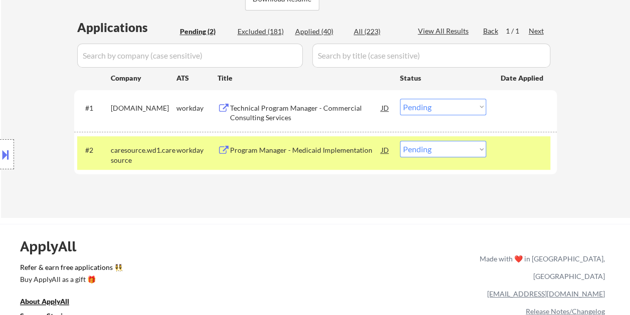
click at [321, 153] on div "Program Manager - Medicaid Implementation" at bounding box center [305, 150] width 151 height 10
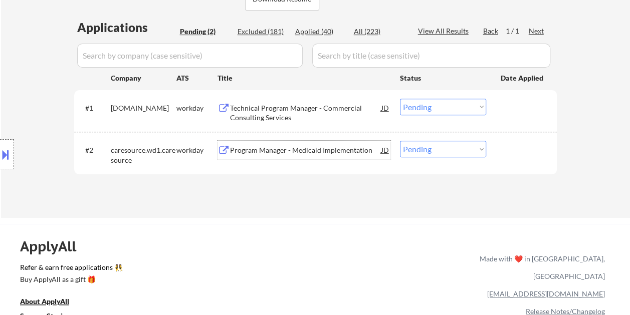
drag, startPoint x: 518, startPoint y: 153, endPoint x: 473, endPoint y: 147, distance: 45.5
click at [518, 153] on div at bounding box center [523, 150] width 44 height 18
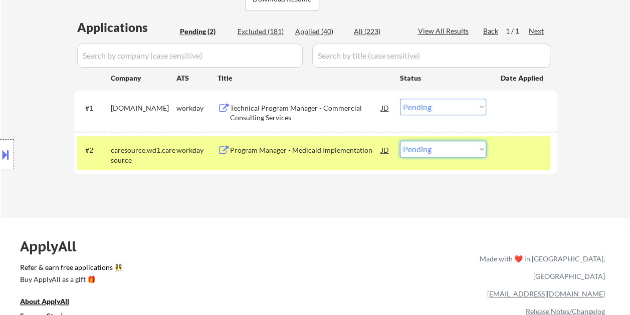
click at [471, 147] on select "Choose an option... Pending Applied Excluded (Questions) Excluded (Expired) Exc…" at bounding box center [443, 149] width 86 height 17
select select ""excluded__bad_match_""
click at [400, 141] on select "Choose an option... Pending Applied Excluded (Questions) Excluded (Expired) Exc…" at bounding box center [443, 149] width 86 height 17
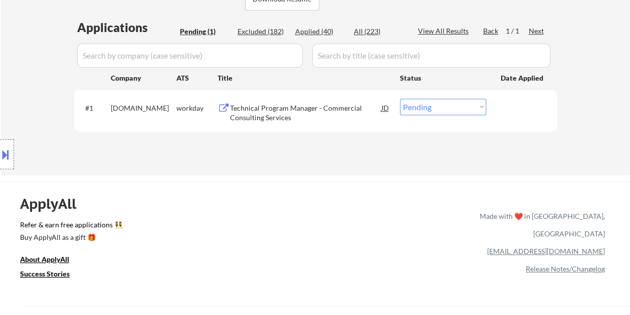
click at [513, 115] on div at bounding box center [523, 108] width 44 height 18
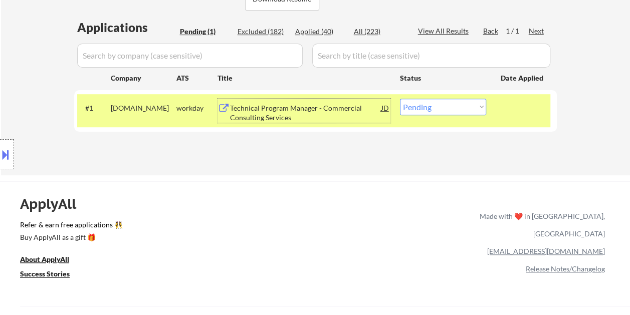
click at [338, 109] on div "Technical Program Manager - Commercial Consulting Services" at bounding box center [305, 113] width 151 height 20
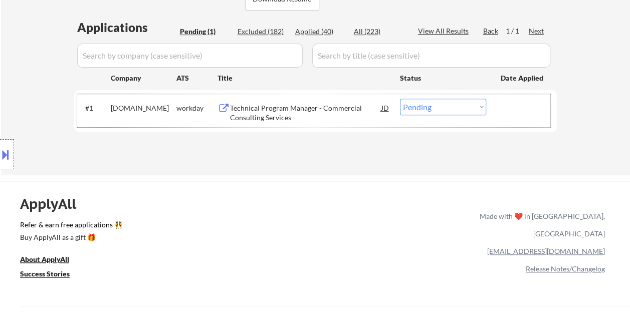
drag, startPoint x: 504, startPoint y: 120, endPoint x: 476, endPoint y: 112, distance: 28.7
click at [504, 120] on div "#1 redhat.wd5.jobs workday Technical Program Manager - Commercial Consulting Se…" at bounding box center [313, 110] width 473 height 33
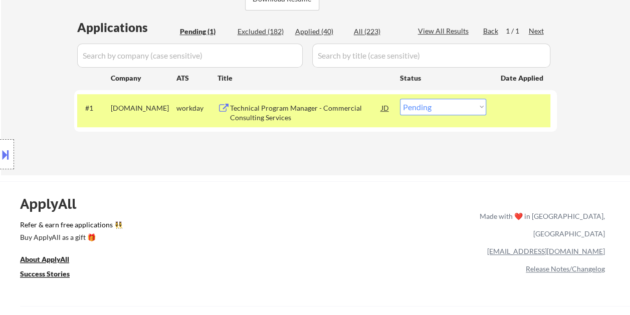
click at [475, 109] on select "Choose an option... Pending Applied Excluded (Questions) Excluded (Expired) Exc…" at bounding box center [443, 107] width 86 height 17
select select ""excluded__bad_match_""
click at [400, 99] on select "Choose an option... Pending Applied Excluded (Questions) Excluded (Expired) Exc…" at bounding box center [443, 107] width 86 height 17
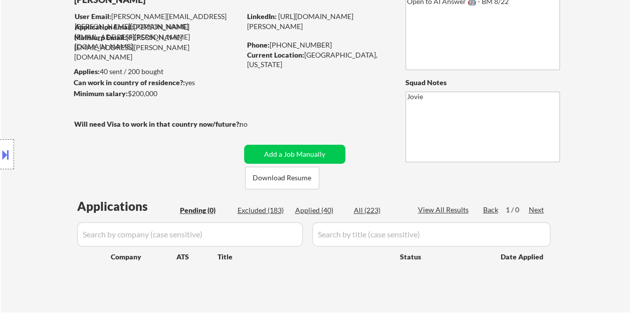
scroll to position [100, 0]
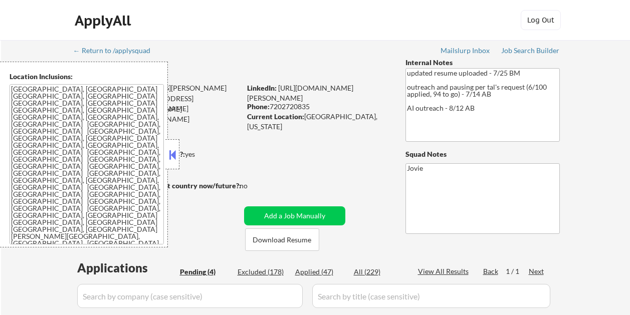
select select ""pending""
click at [172, 150] on button at bounding box center [172, 154] width 11 height 15
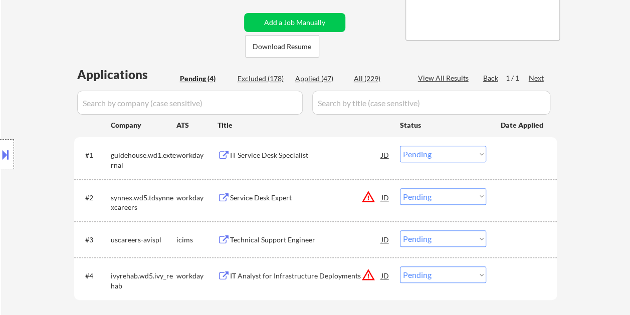
scroll to position [201, 0]
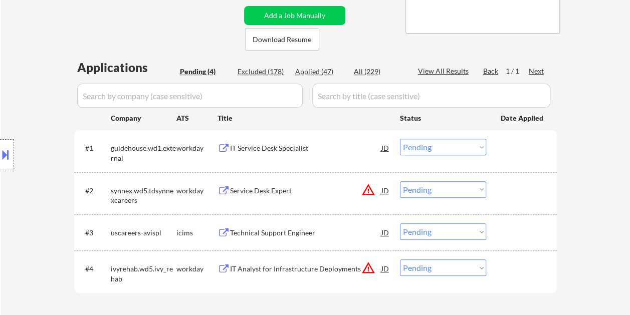
drag, startPoint x: 528, startPoint y: 144, endPoint x: 519, endPoint y: 146, distance: 9.2
click at [527, 144] on div at bounding box center [523, 148] width 44 height 18
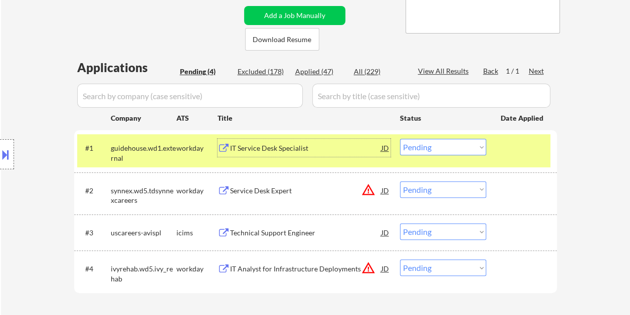
click at [333, 148] on div "IT Service Desk Specialist" at bounding box center [305, 148] width 151 height 10
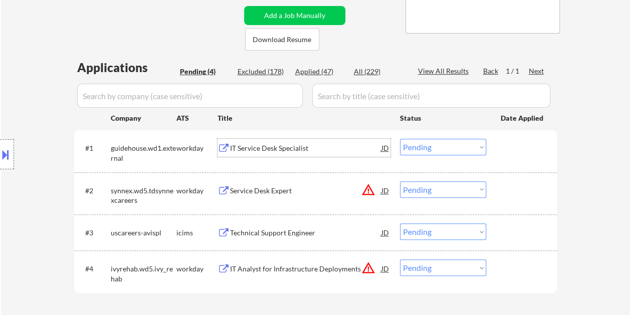
click at [493, 145] on div "#1 guidehouse.wd1.external workday IT Service Desk Specialist JD Choose an opti…" at bounding box center [313, 150] width 473 height 33
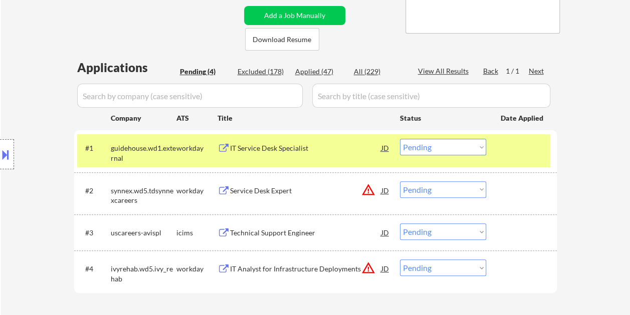
drag, startPoint x: 479, startPoint y: 145, endPoint x: 444, endPoint y: 156, distance: 36.5
click at [479, 145] on select "Choose an option... Pending Applied Excluded (Questions) Excluded (Expired) Exc…" at bounding box center [443, 147] width 86 height 17
click at [400, 139] on select "Choose an option... Pending Applied Excluded (Questions) Excluded (Expired) Exc…" at bounding box center [443, 147] width 86 height 17
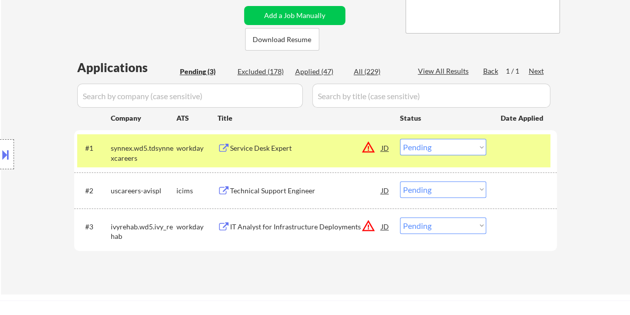
click at [510, 148] on div at bounding box center [523, 148] width 44 height 18
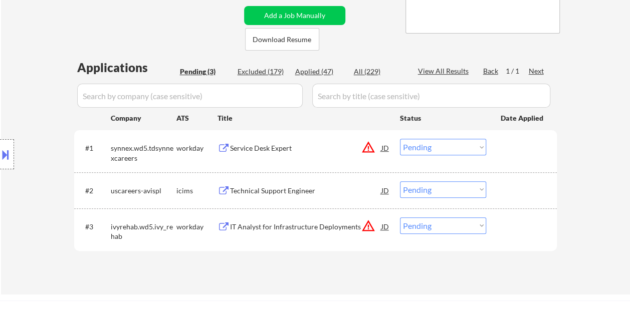
drag, startPoint x: 531, startPoint y: 146, endPoint x: 327, endPoint y: 143, distance: 204.5
click at [530, 146] on div at bounding box center [523, 148] width 44 height 18
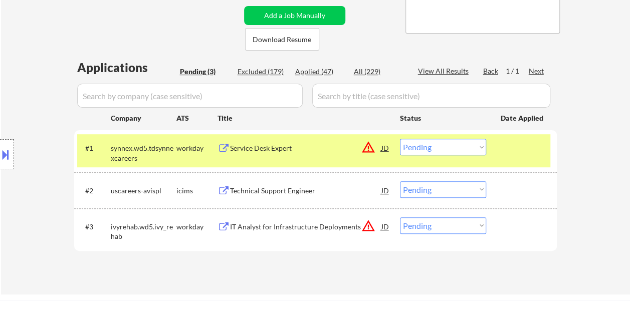
click at [272, 150] on div "Service Desk Expert" at bounding box center [305, 148] width 151 height 10
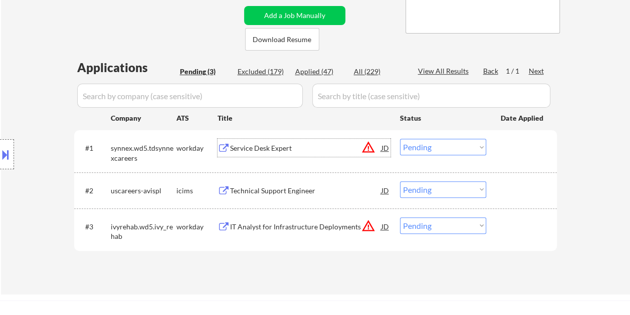
drag, startPoint x: 491, startPoint y: 151, endPoint x: 481, endPoint y: 148, distance: 10.9
click at [491, 151] on div "#1 synnex.wd5.tdsynnexcareers workday Service Desk Expert JD warning_amber Choo…" at bounding box center [313, 150] width 473 height 33
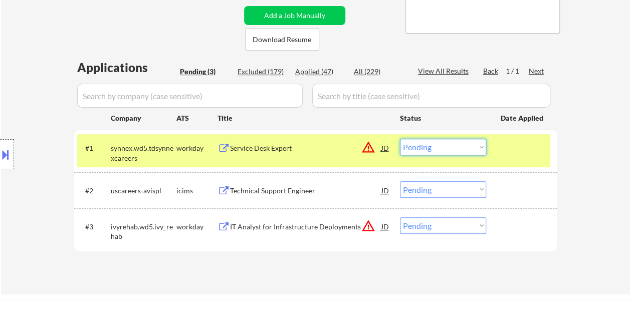
click at [479, 148] on select "Choose an option... Pending Applied Excluded (Questions) Excluded (Expired) Exc…" at bounding box center [443, 147] width 86 height 17
click at [400, 139] on select "Choose an option... Pending Applied Excluded (Questions) Excluded (Expired) Exc…" at bounding box center [443, 147] width 86 height 17
select select ""pending""
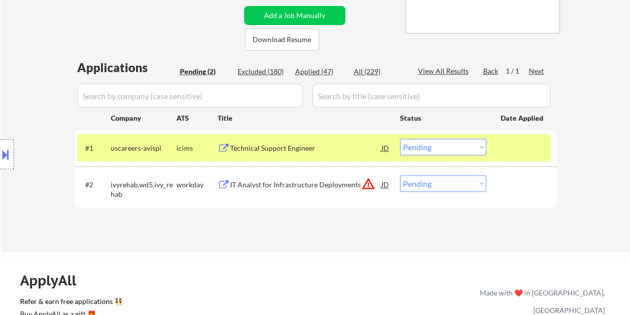
click at [506, 144] on div at bounding box center [523, 148] width 44 height 18
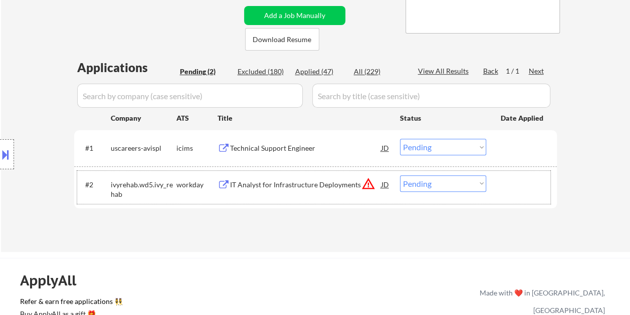
drag, startPoint x: 509, startPoint y: 181, endPoint x: 355, endPoint y: 194, distance: 154.9
click at [509, 181] on div at bounding box center [523, 184] width 44 height 18
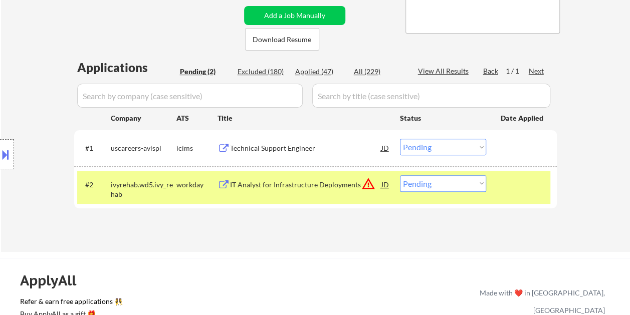
click at [271, 188] on div "IT Analyst for Infrastructure Deployments" at bounding box center [305, 185] width 151 height 10
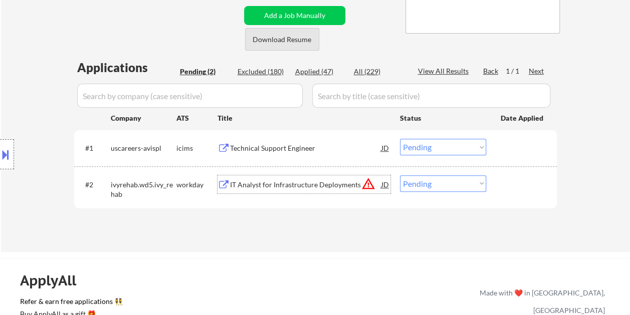
click at [281, 42] on button "Download Resume" at bounding box center [282, 39] width 74 height 23
click at [136, 6] on div "← Return to /applysquad Mailslurp Inbox Job Search Builder [PERSON_NAME] User E…" at bounding box center [316, 42] width 500 height 405
click at [514, 188] on div at bounding box center [523, 184] width 44 height 18
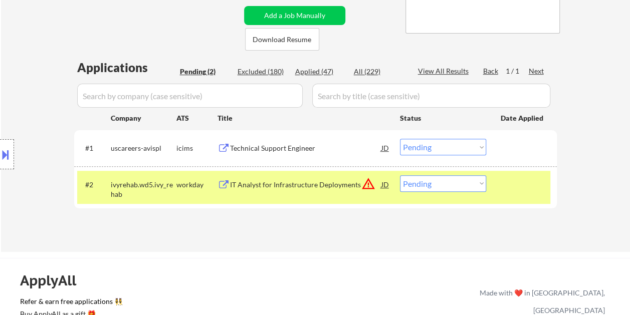
click at [518, 140] on div at bounding box center [523, 148] width 44 height 18
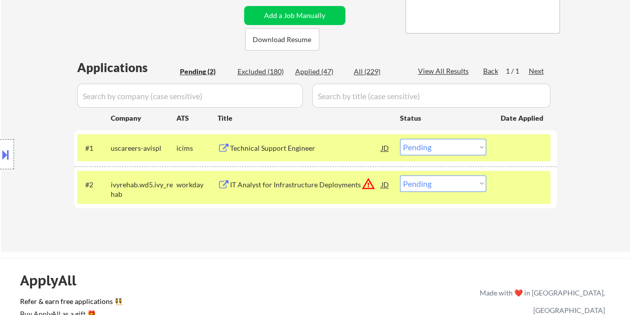
click at [508, 152] on div at bounding box center [523, 148] width 44 height 18
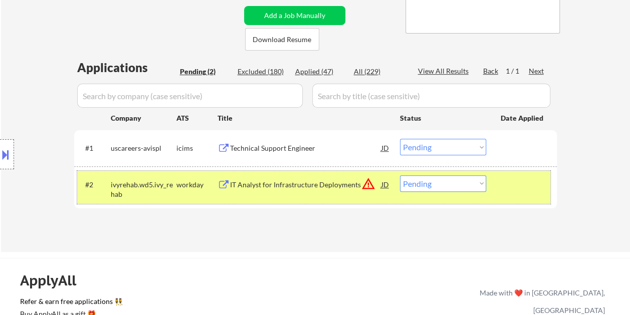
click at [514, 184] on div at bounding box center [523, 184] width 44 height 18
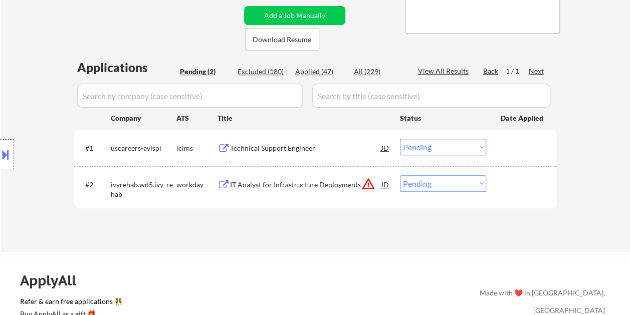
click at [515, 188] on div at bounding box center [523, 184] width 44 height 18
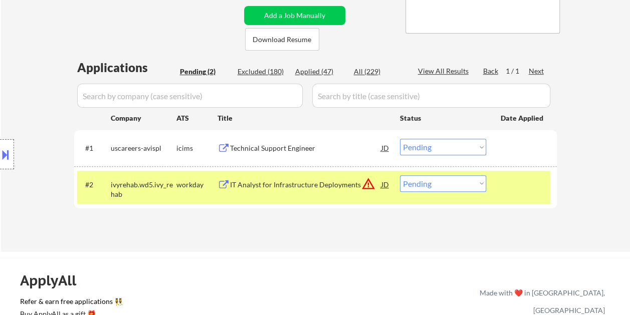
click at [330, 188] on div "IT Analyst for Infrastructure Deployments" at bounding box center [305, 185] width 151 height 10
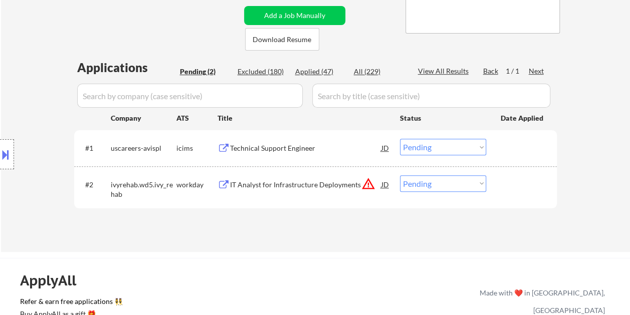
click at [384, 26] on div "← Return to /applysquad Mailslurp Inbox Job Search Builder [PERSON_NAME] User E…" at bounding box center [316, 42] width 500 height 405
click at [498, 181] on div "#2 ivyrehab.wd5.[PERSON_NAME] workday IT Analyst for Infrastructure Deployments…" at bounding box center [313, 187] width 473 height 33
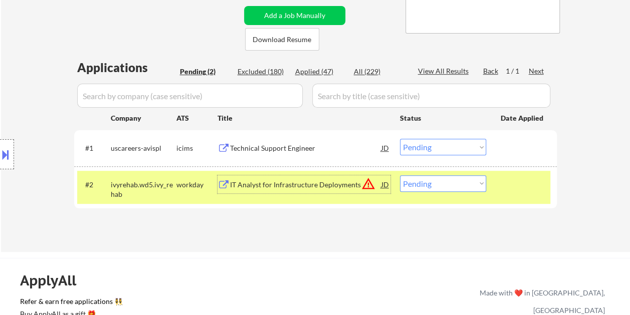
click at [269, 184] on div "IT Analyst for Infrastructure Deployments" at bounding box center [305, 185] width 151 height 10
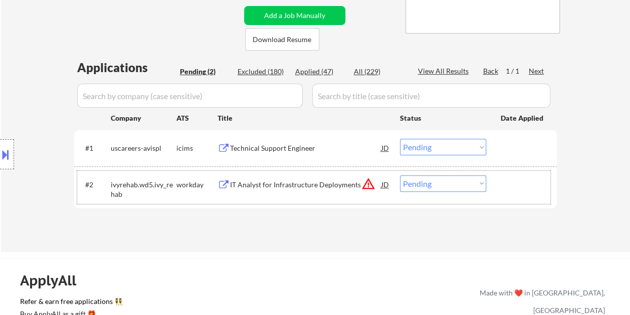
drag, startPoint x: 521, startPoint y: 183, endPoint x: 489, endPoint y: 171, distance: 34.3
click at [521, 183] on div at bounding box center [523, 184] width 44 height 18
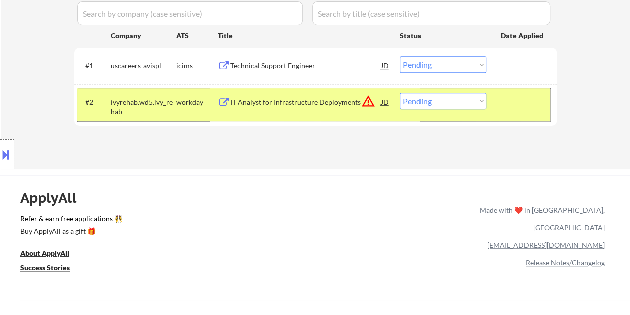
scroll to position [301, 0]
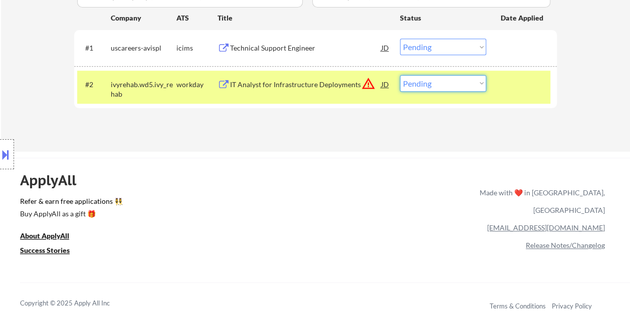
click at [480, 81] on select "Choose an option... Pending Applied Excluded (Questions) Excluded (Expired) Exc…" at bounding box center [443, 83] width 86 height 17
select select ""excluded""
click at [400, 75] on select "Choose an option... Pending Applied Excluded (Questions) Excluded (Expired) Exc…" at bounding box center [443, 83] width 86 height 17
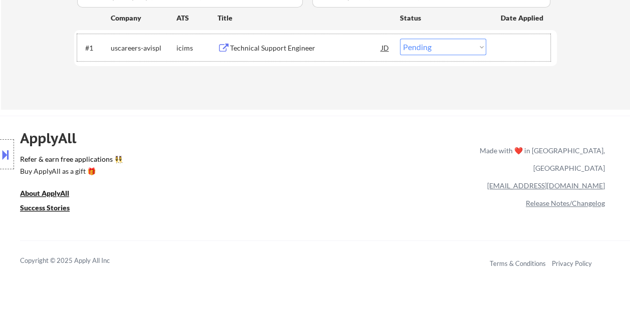
click at [530, 45] on div at bounding box center [523, 48] width 44 height 18
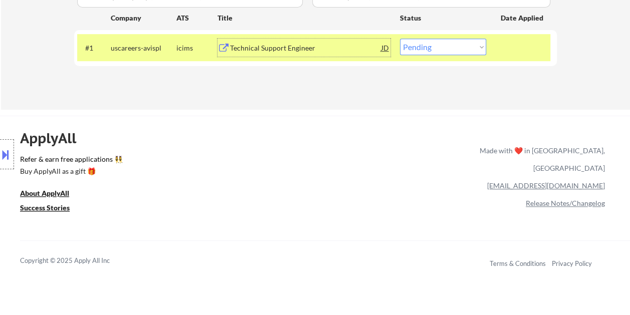
click at [366, 48] on div "Technical Support Engineer" at bounding box center [305, 48] width 151 height 10
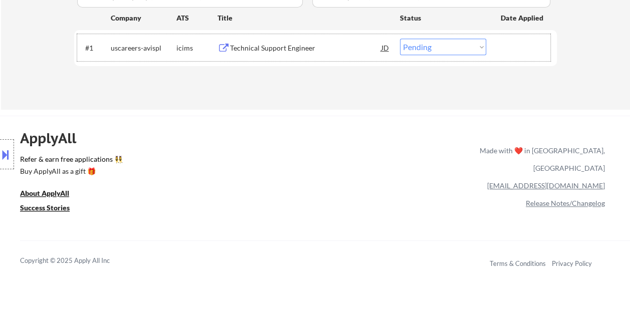
drag, startPoint x: 521, startPoint y: 44, endPoint x: 515, endPoint y: 45, distance: 6.0
click at [521, 44] on div at bounding box center [523, 48] width 44 height 18
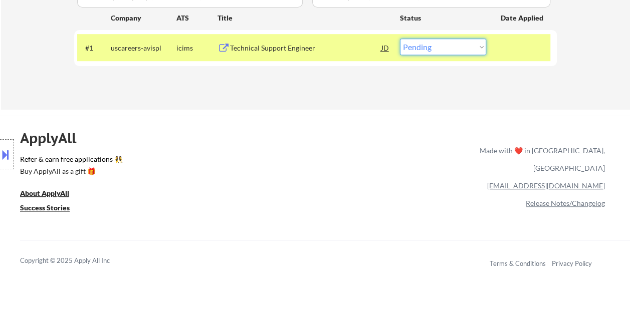
click at [479, 45] on select "Choose an option... Pending Applied Excluded (Questions) Excluded (Expired) Exc…" at bounding box center [443, 47] width 86 height 17
click at [400, 39] on select "Choose an option... Pending Applied Excluded (Questions) Excluded (Expired) Exc…" at bounding box center [443, 47] width 86 height 17
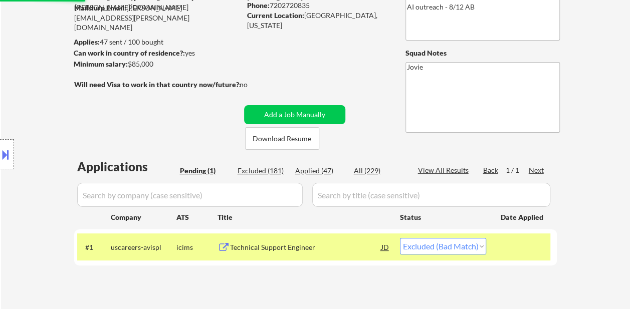
scroll to position [100, 0]
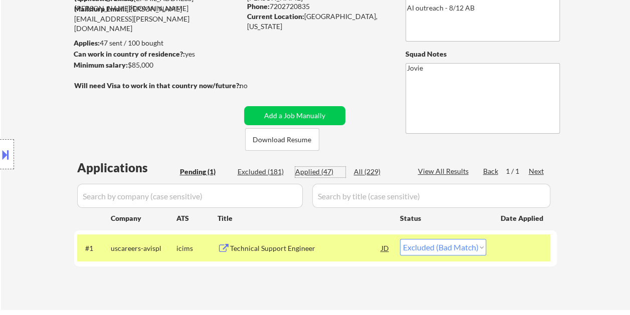
click at [325, 169] on div "Applied (47)" at bounding box center [320, 172] width 50 height 10
select select ""applied""
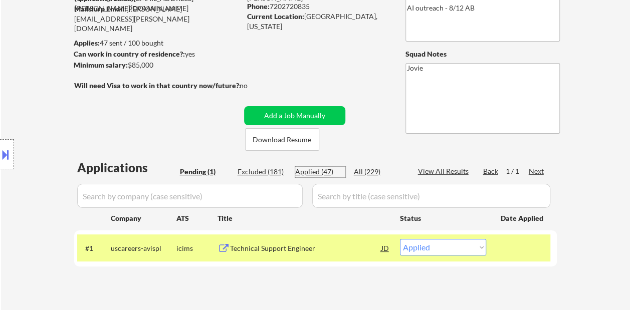
select select ""applied""
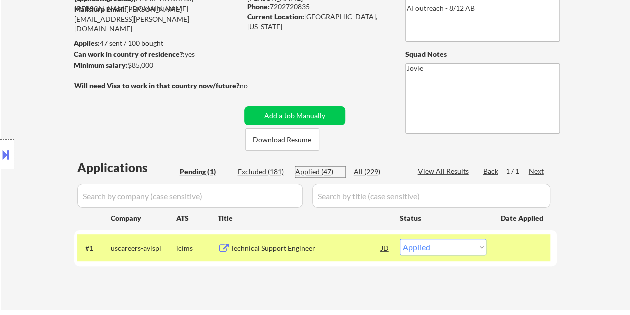
select select ""applied""
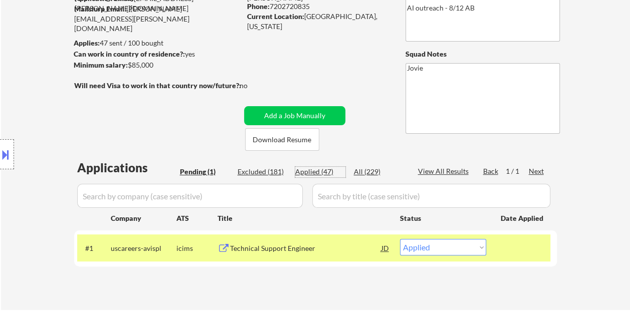
select select ""applied""
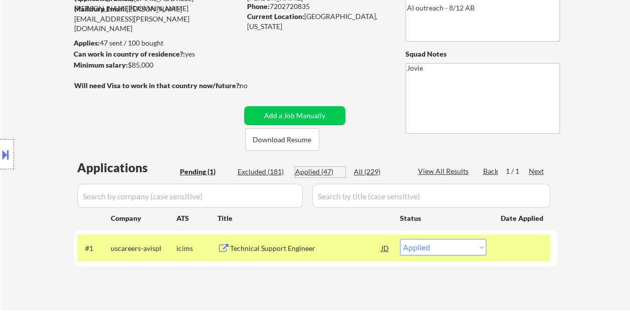
select select ""applied""
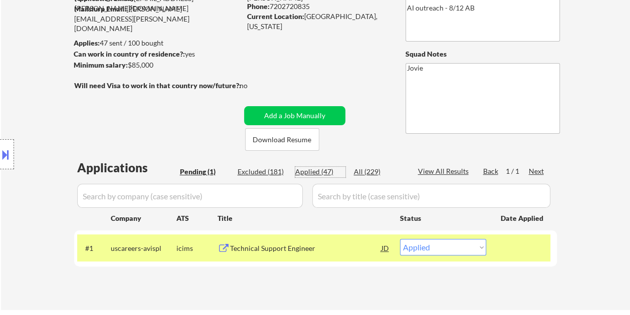
select select ""applied""
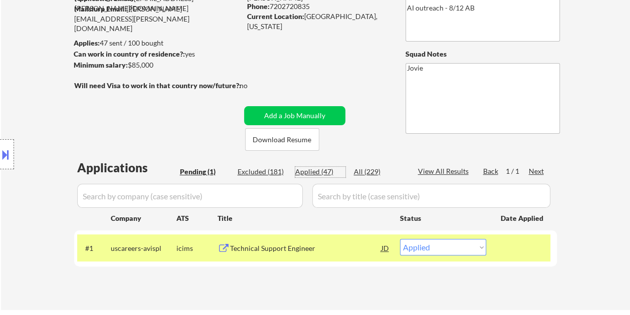
select select ""applied""
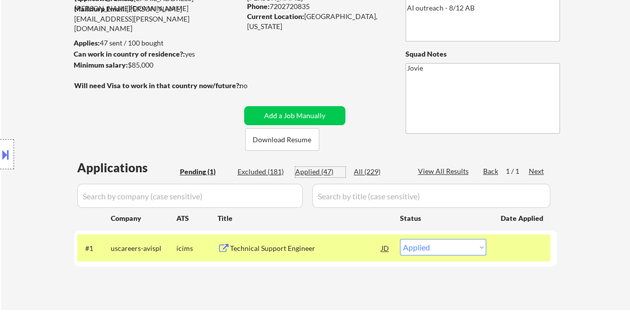
select select ""applied""
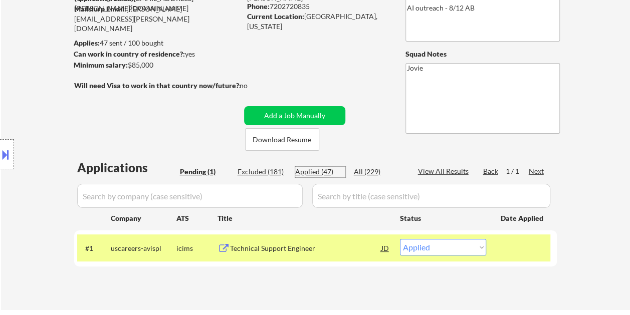
select select ""applied""
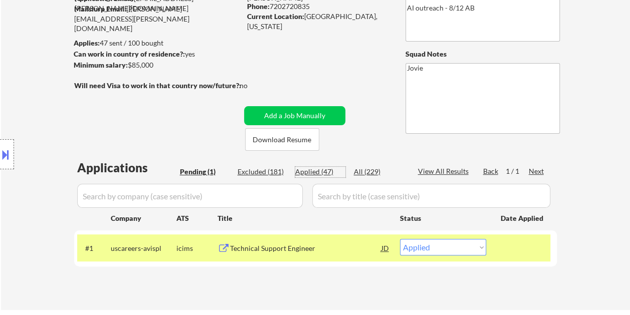
select select ""applied""
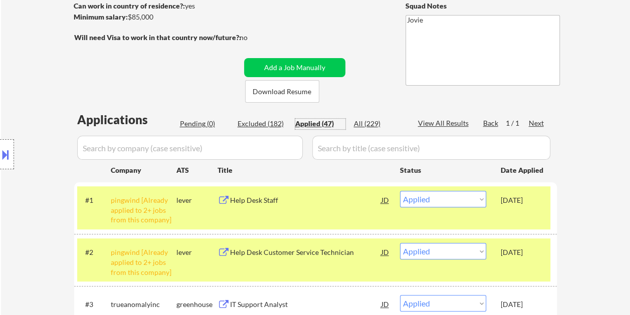
scroll to position [50, 0]
